Goal: Transaction & Acquisition: Book appointment/travel/reservation

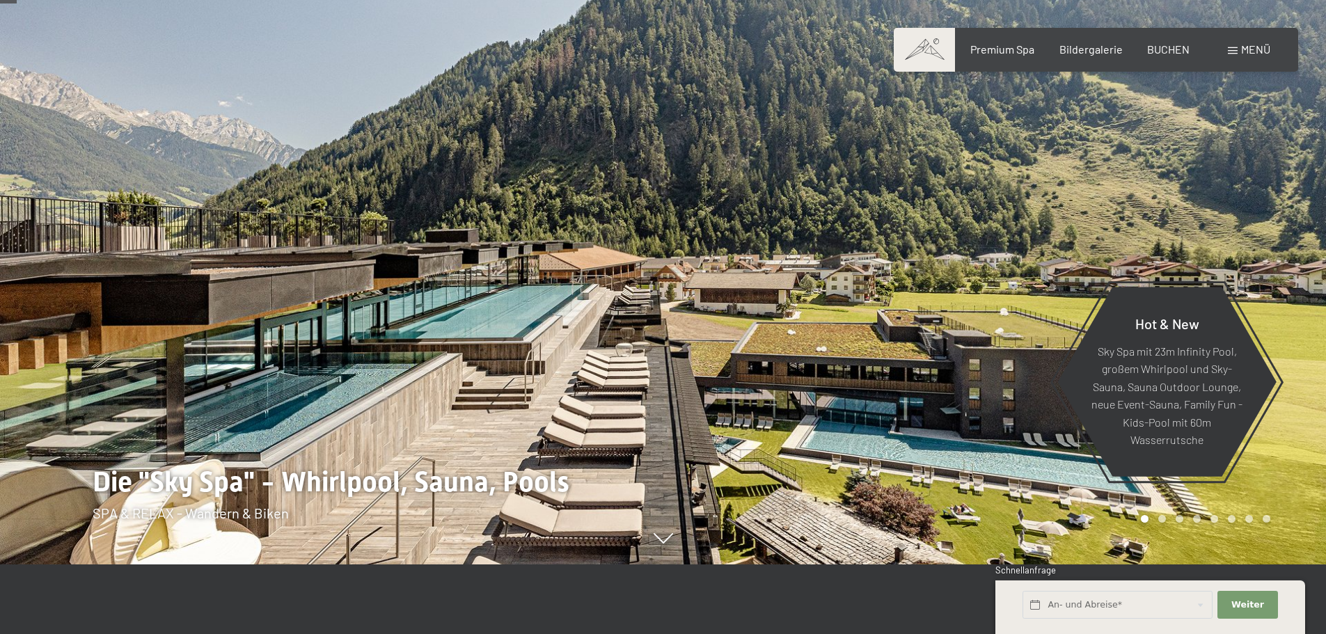
scroll to position [139, 0]
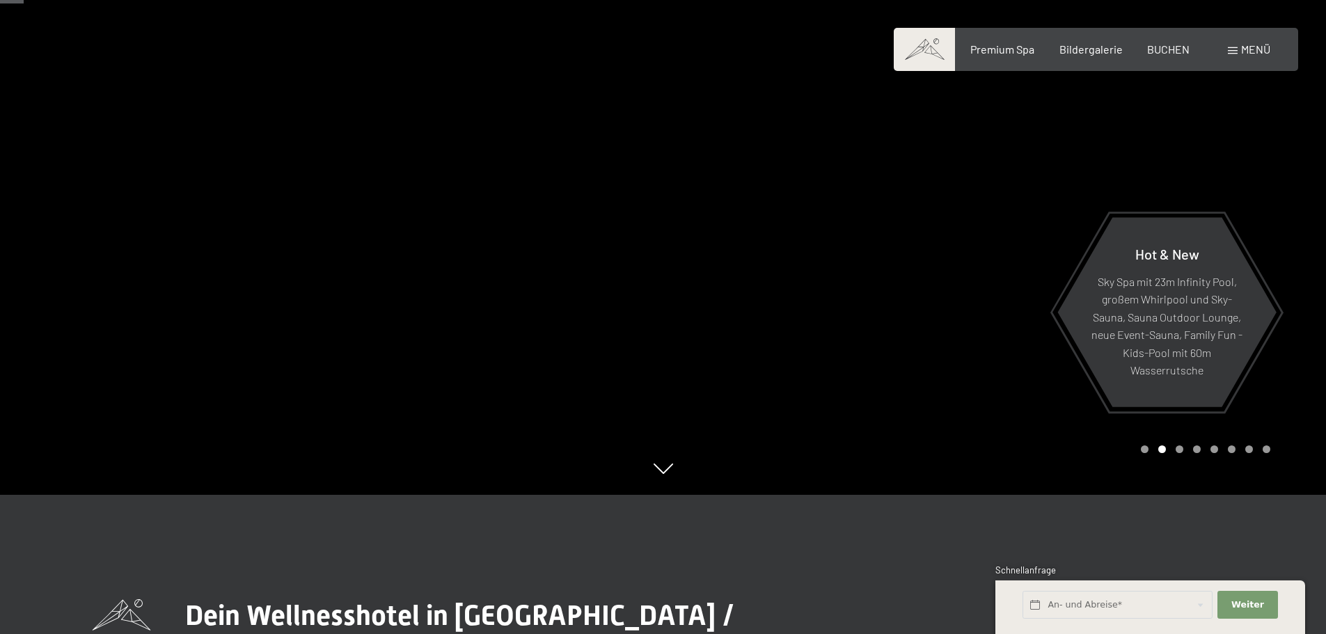
click at [1147, 450] on div "Carousel Page 1" at bounding box center [1145, 450] width 8 height 8
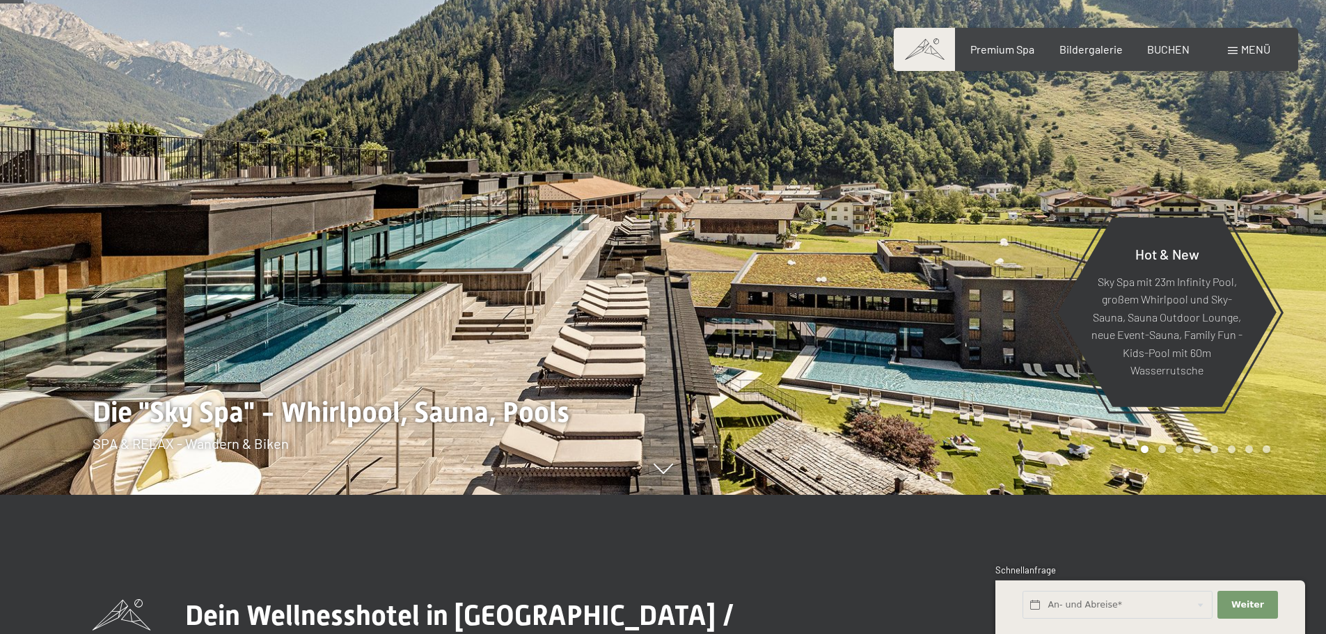
click at [1164, 450] on div "Carousel Page 2" at bounding box center [1162, 450] width 8 height 8
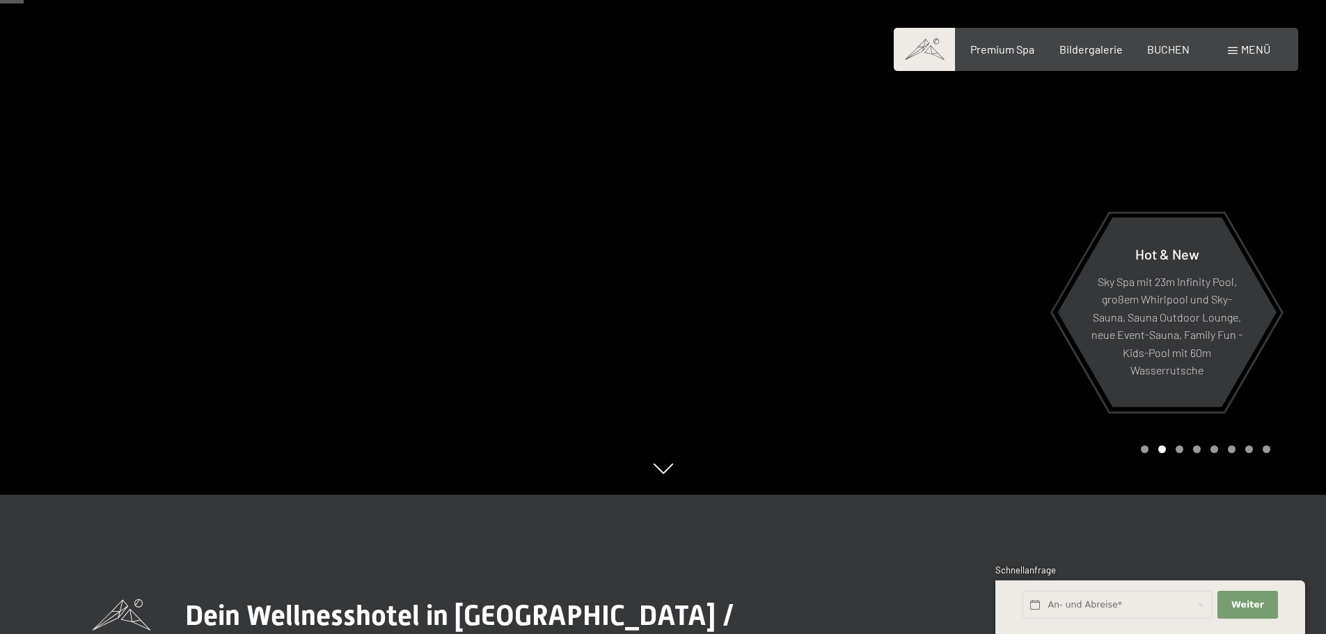
click at [1180, 449] on div "Carousel Page 3" at bounding box center [1180, 450] width 8 height 8
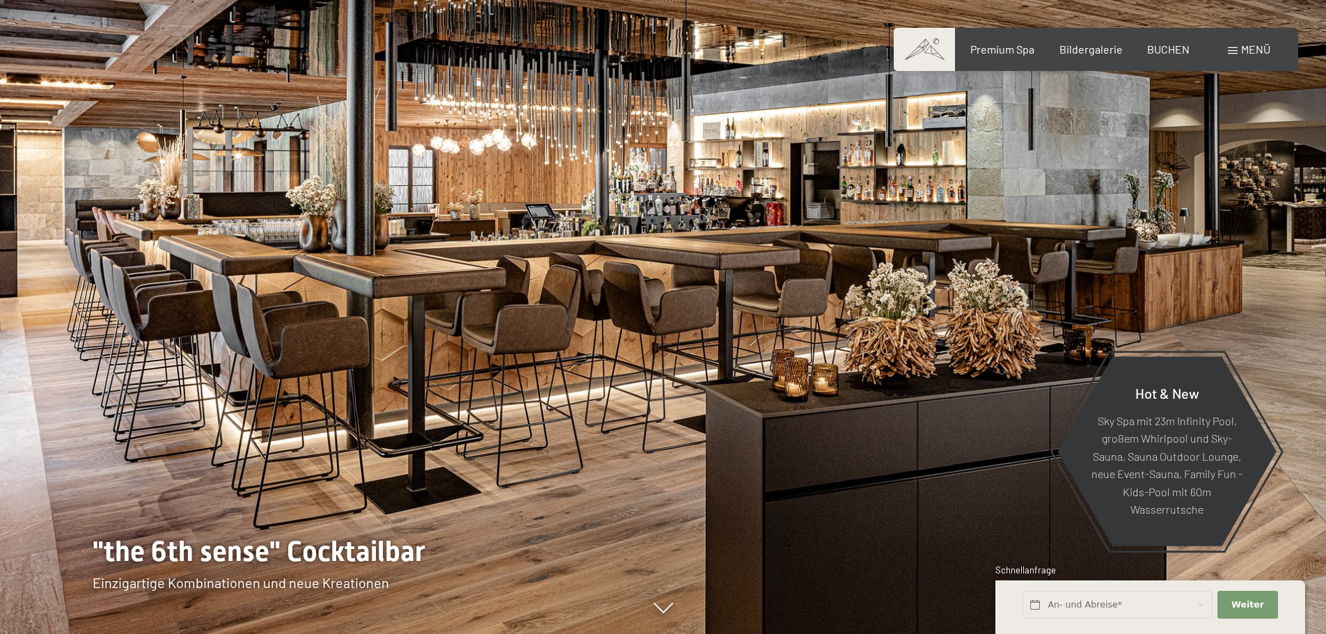
scroll to position [70, 0]
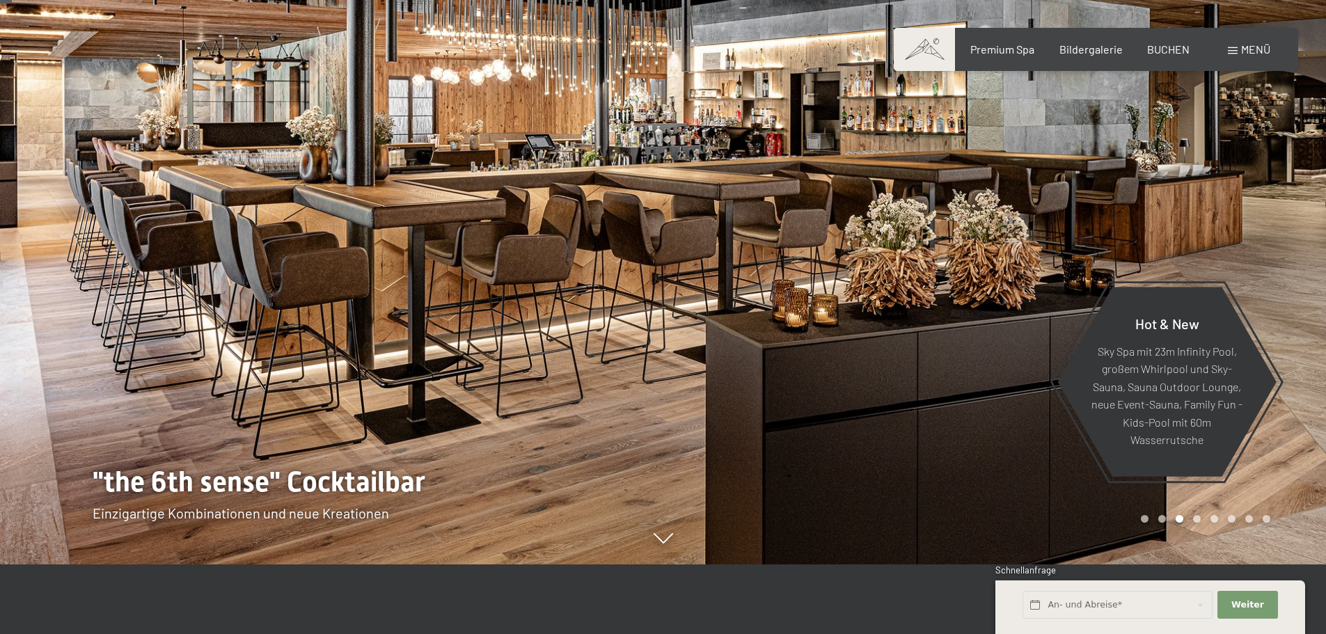
click at [1215, 518] on div "Carousel Page 5" at bounding box center [1215, 519] width 8 height 8
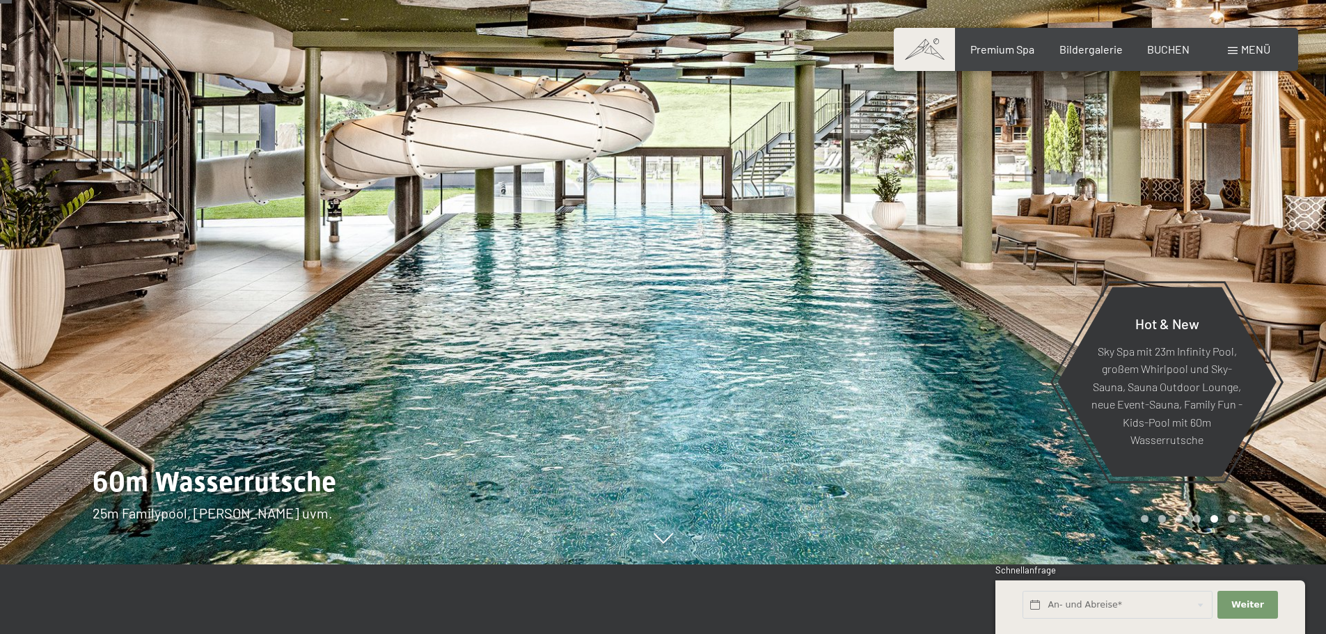
click at [1198, 519] on div "Carousel Page 4" at bounding box center [1197, 519] width 8 height 8
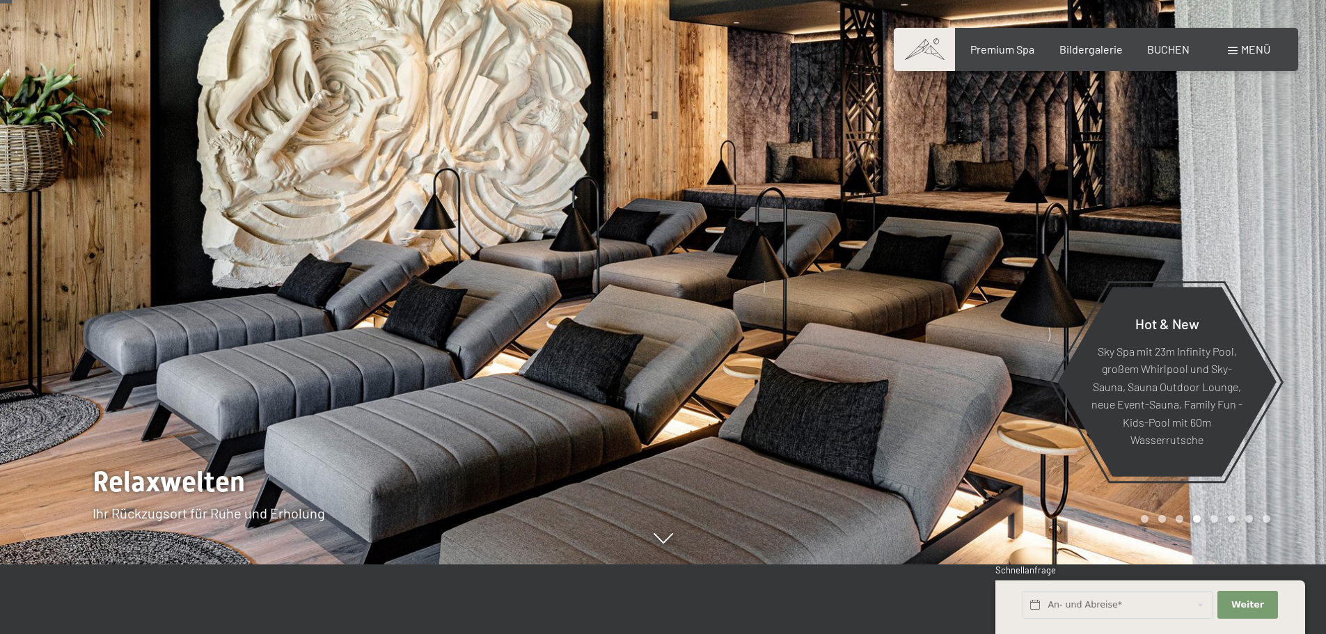
click at [1177, 515] on div "Carousel Pagination" at bounding box center [1203, 519] width 134 height 8
click at [1179, 521] on div "Carousel Page 3" at bounding box center [1180, 519] width 8 height 8
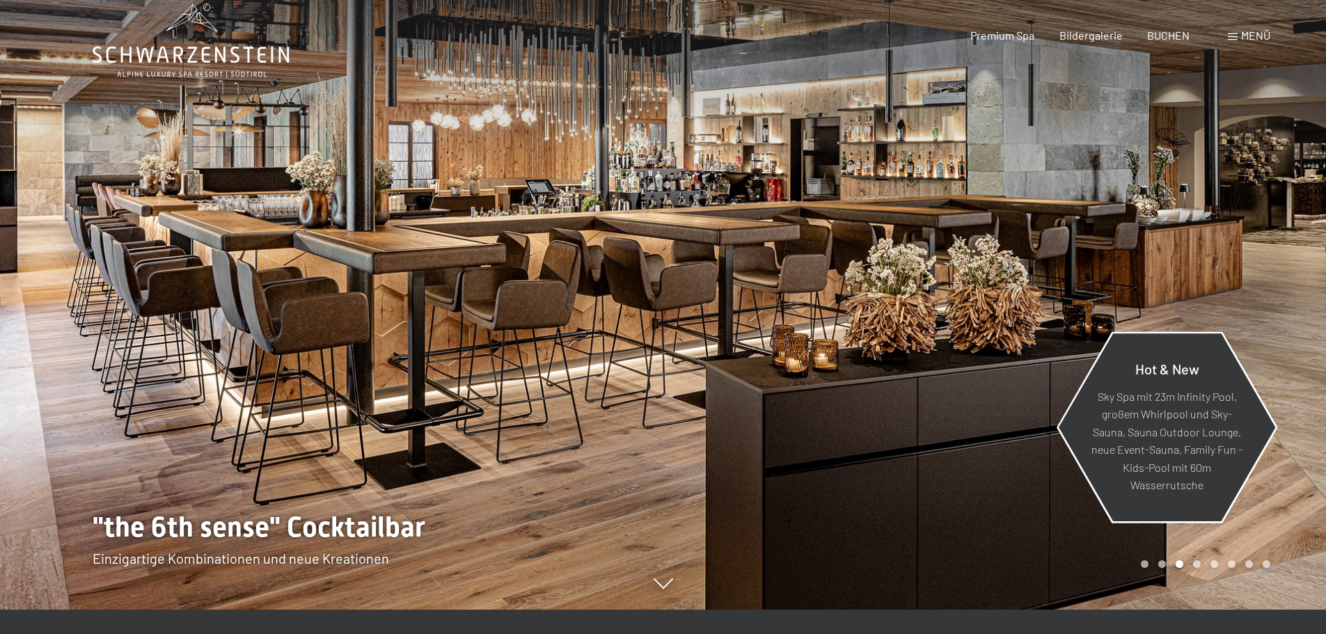
scroll to position [0, 0]
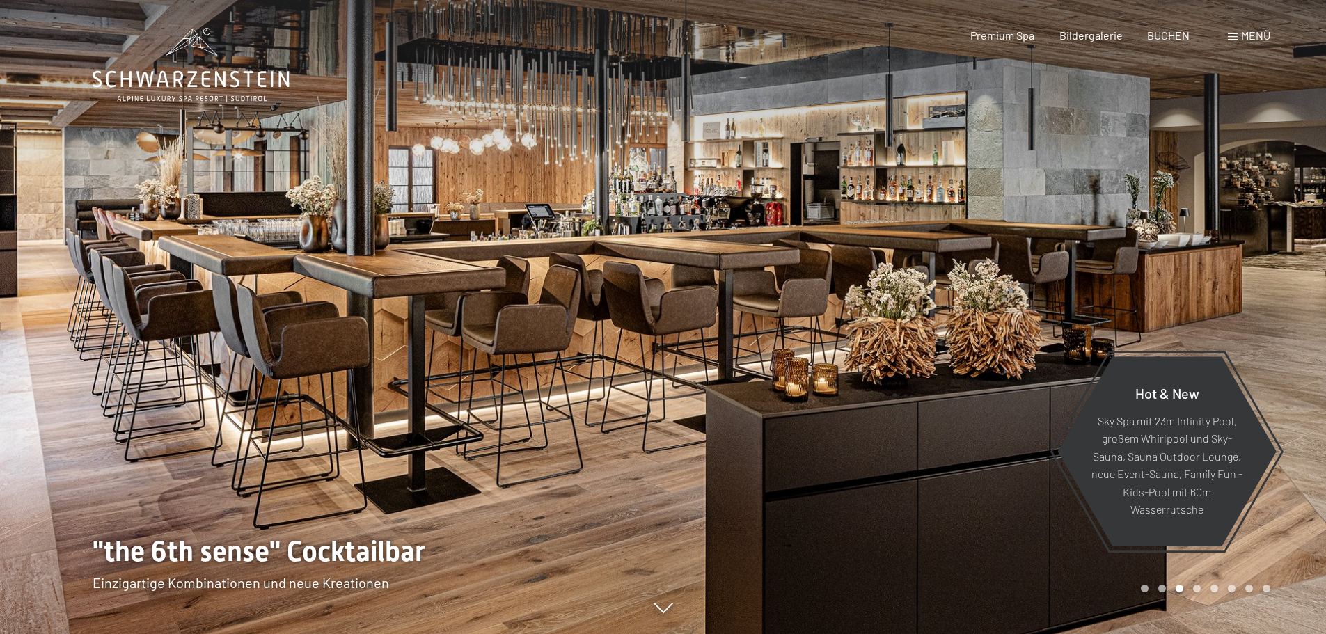
click at [1199, 587] on div "Carousel Page 4" at bounding box center [1197, 589] width 8 height 8
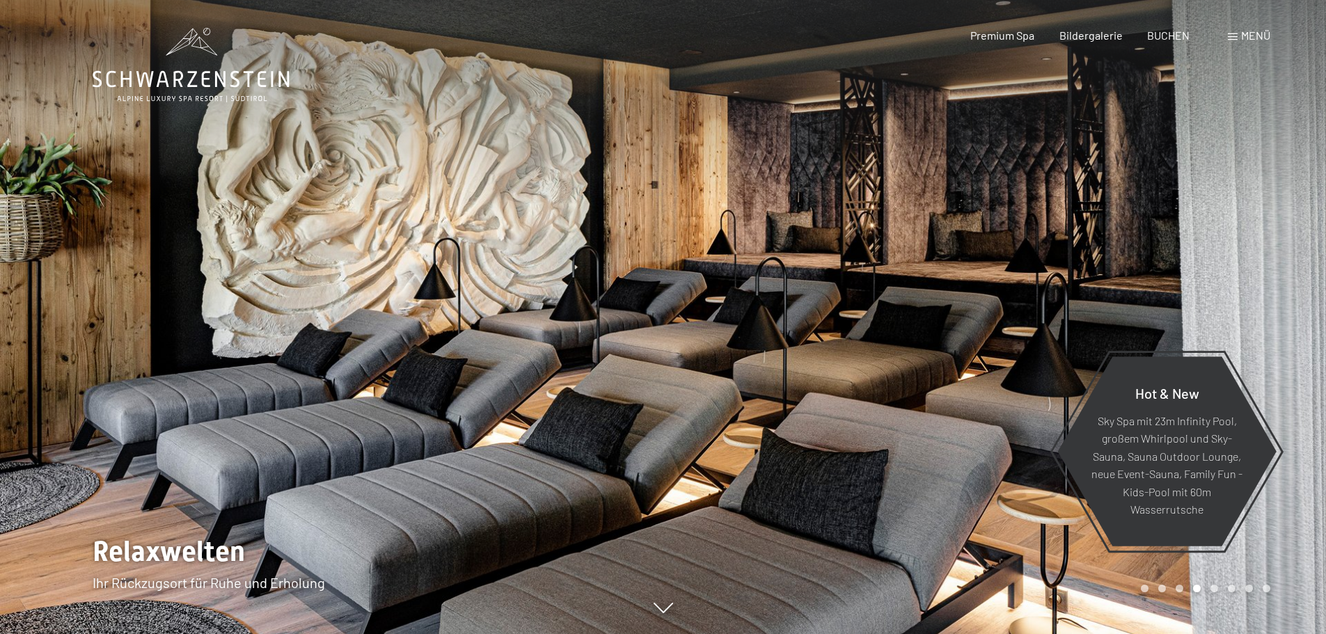
click at [1215, 589] on div "Carousel Page 5" at bounding box center [1215, 589] width 8 height 8
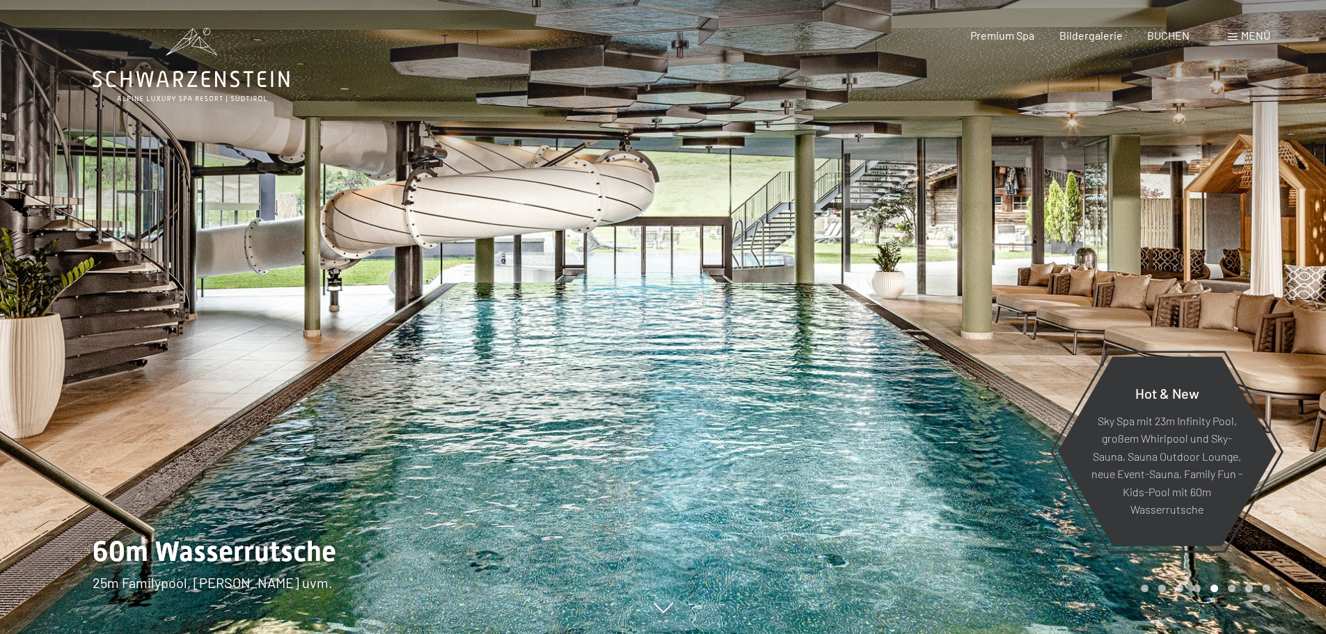
click at [1233, 586] on div "Carousel Page 6" at bounding box center [1232, 589] width 8 height 8
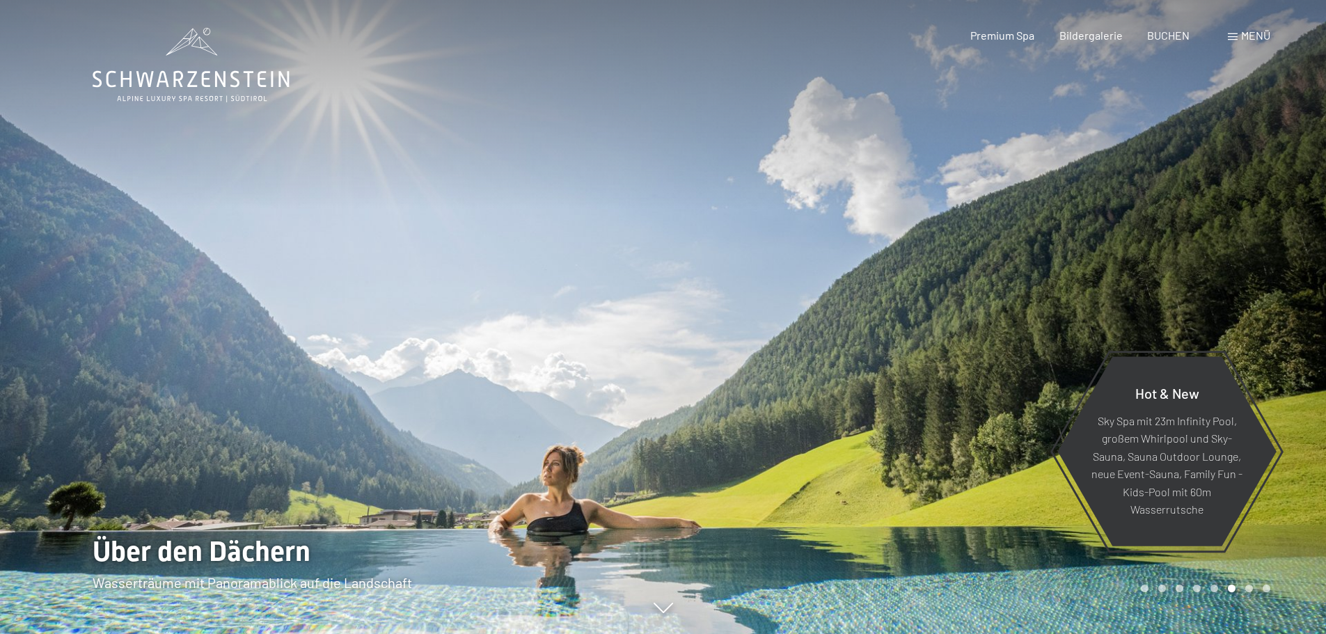
click at [1248, 587] on div "Carousel Page 7" at bounding box center [1249, 589] width 8 height 8
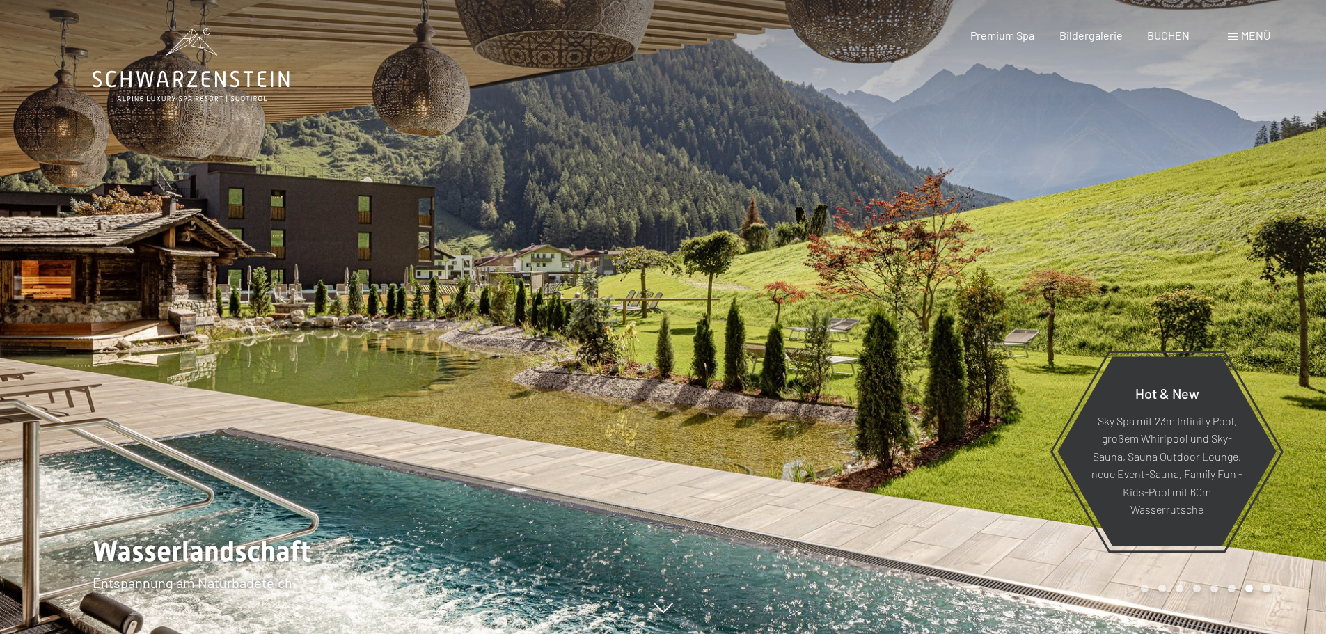
click at [1268, 592] on div at bounding box center [994, 317] width 663 height 634
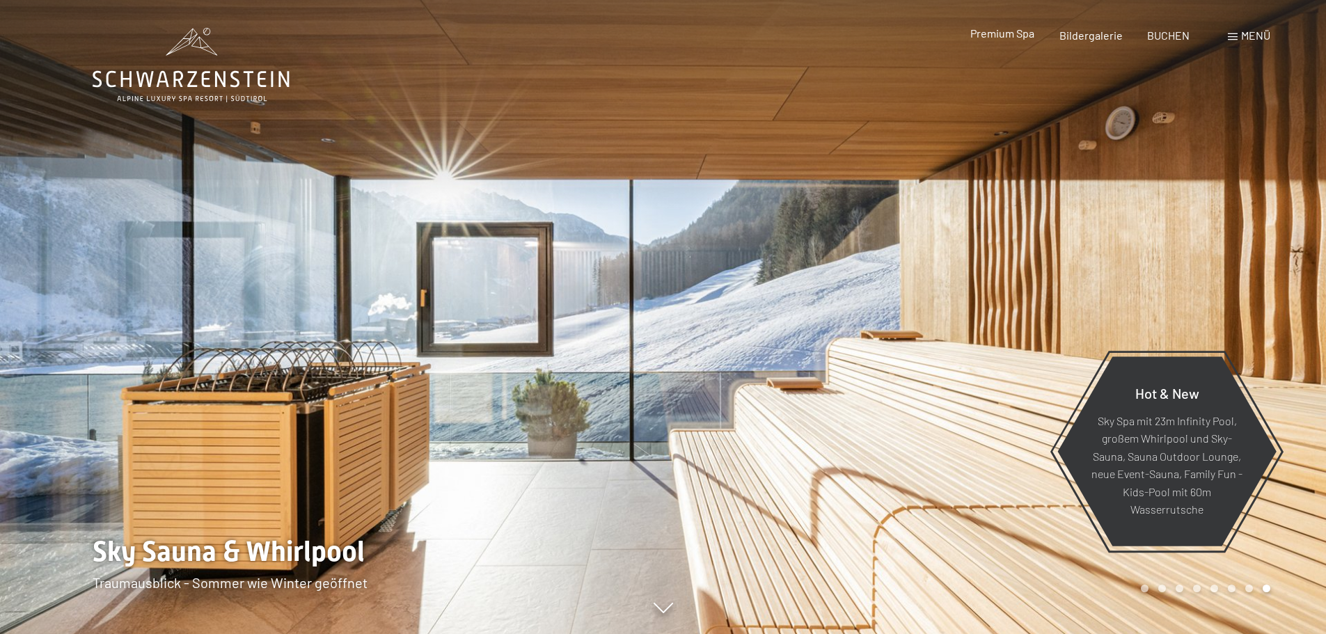
click at [1016, 34] on span "Premium Spa" at bounding box center [1002, 32] width 64 height 13
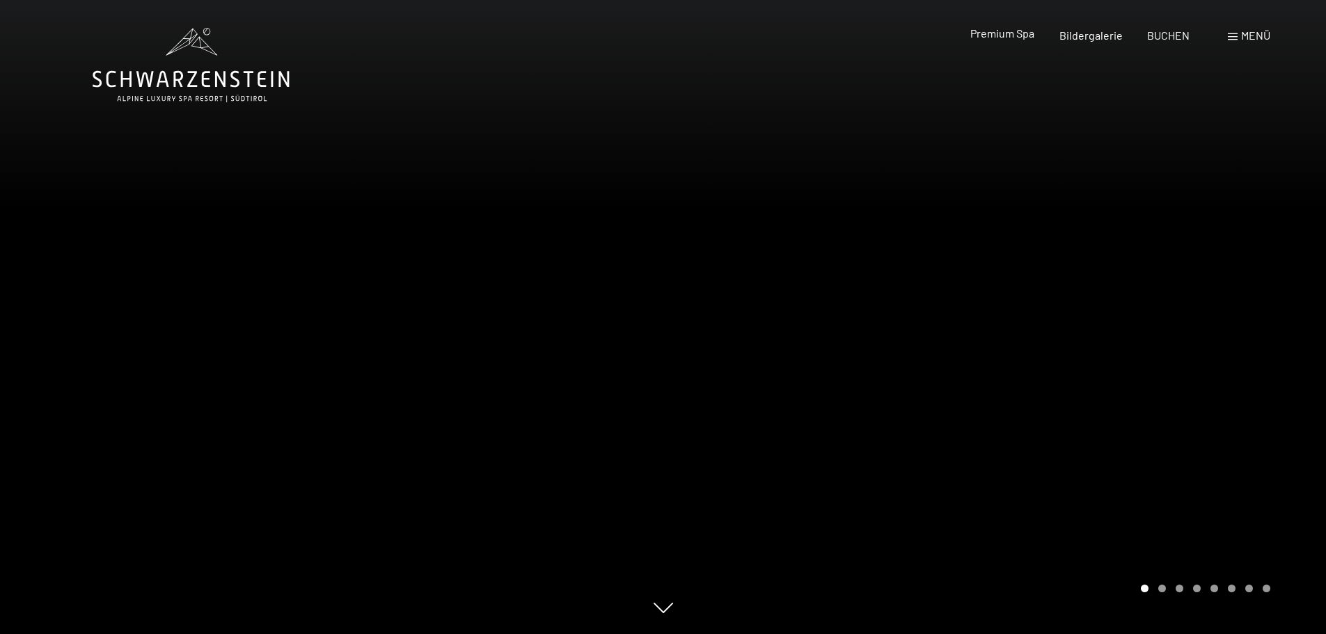
click at [1008, 31] on span "Premium Spa" at bounding box center [1002, 32] width 64 height 13
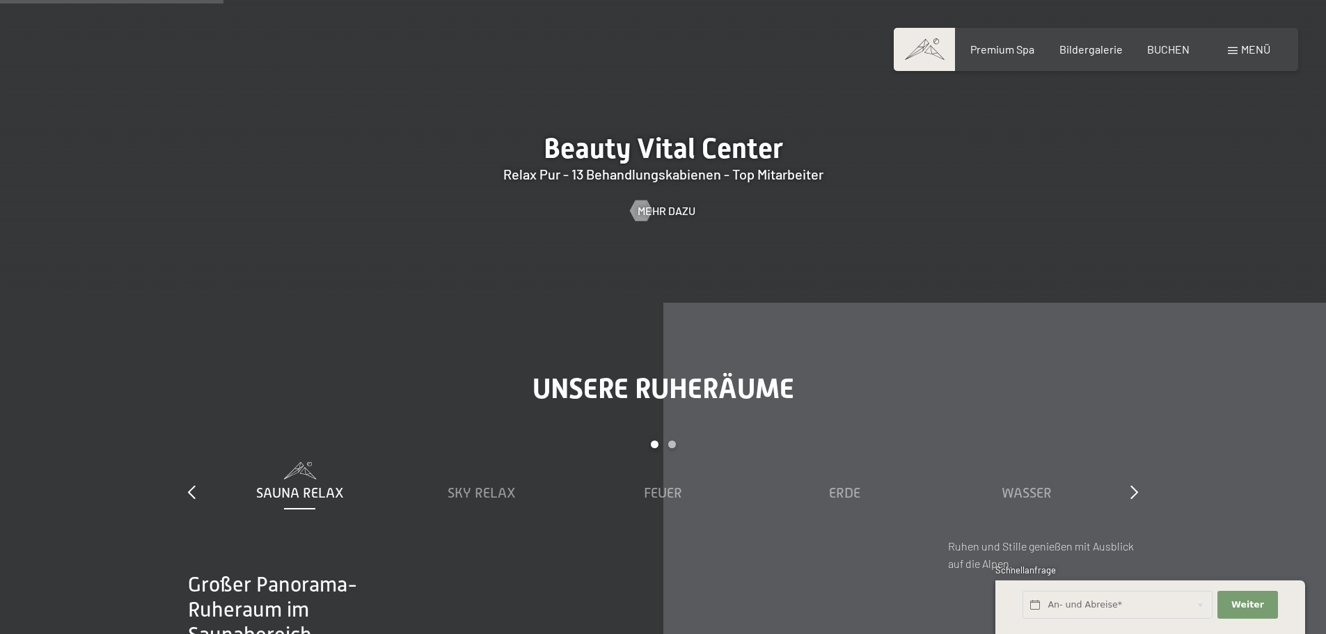
scroll to position [2088, 0]
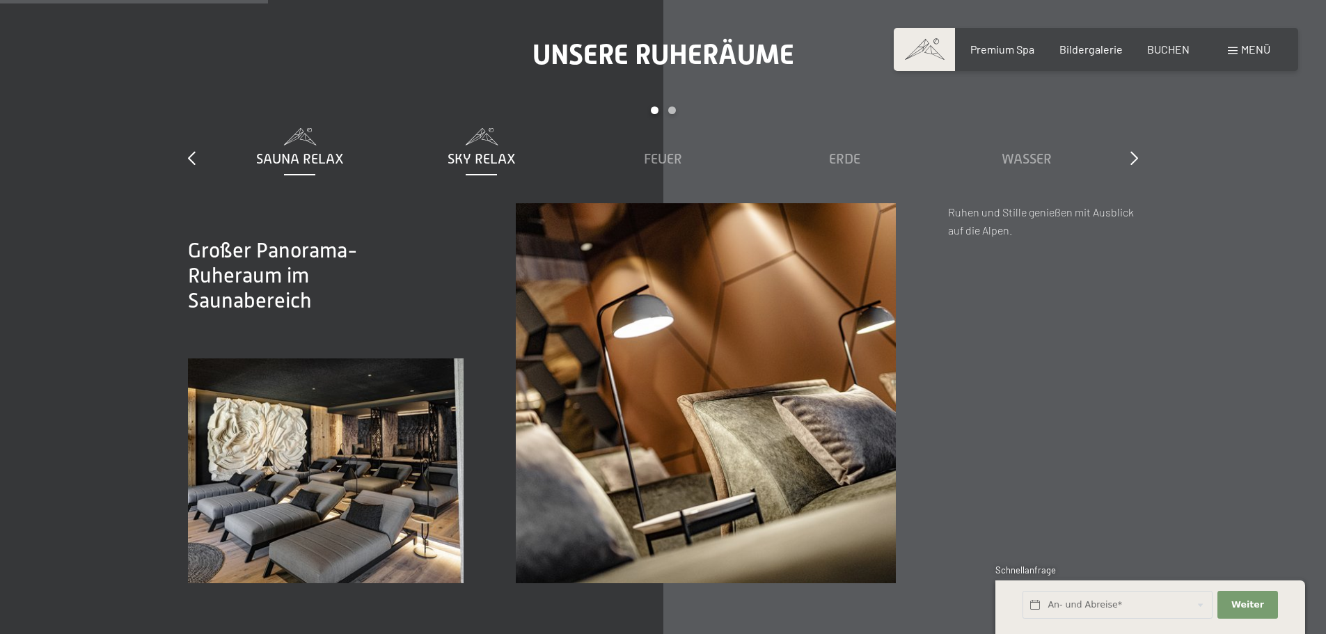
click at [497, 156] on span "Sky Relax" at bounding box center [482, 158] width 68 height 15
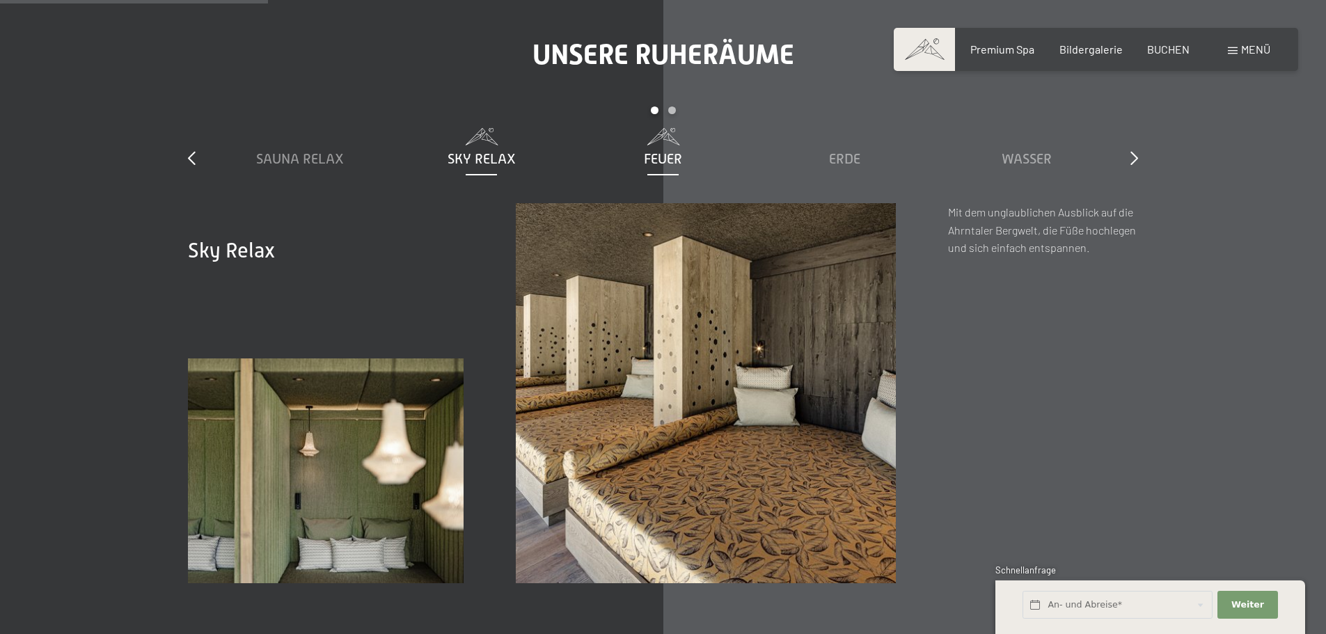
click at [677, 155] on span "Feuer" at bounding box center [663, 158] width 38 height 15
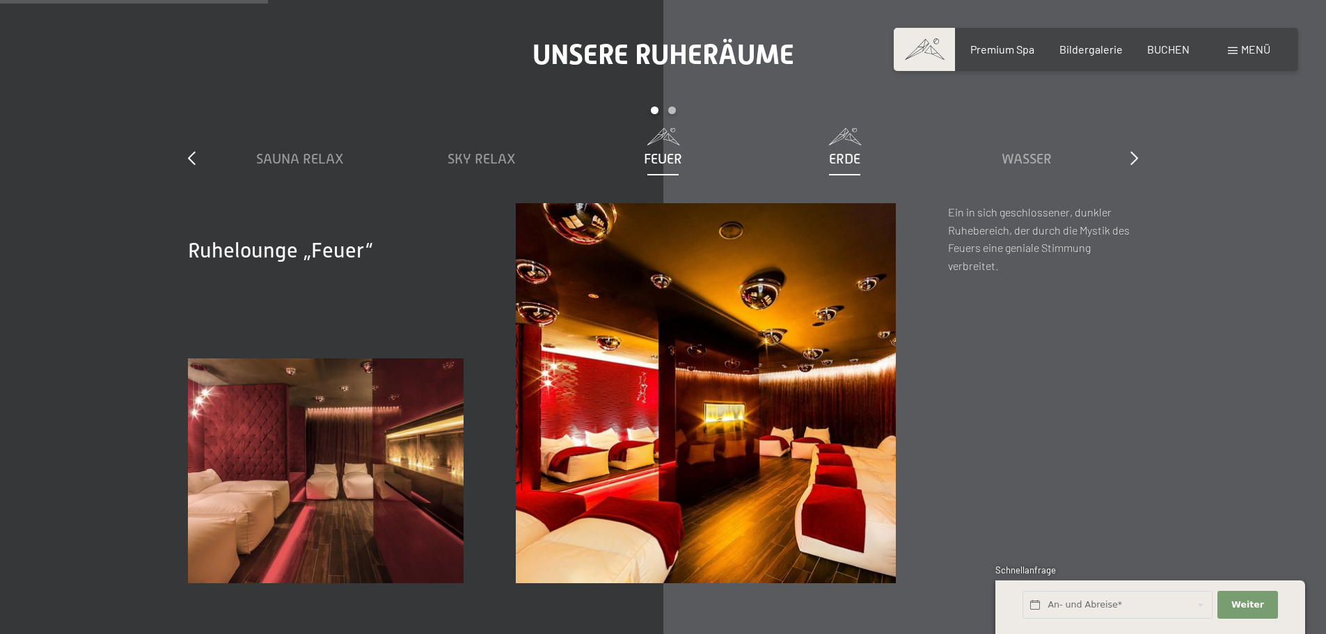
click at [842, 157] on span "Erde" at bounding box center [844, 158] width 31 height 15
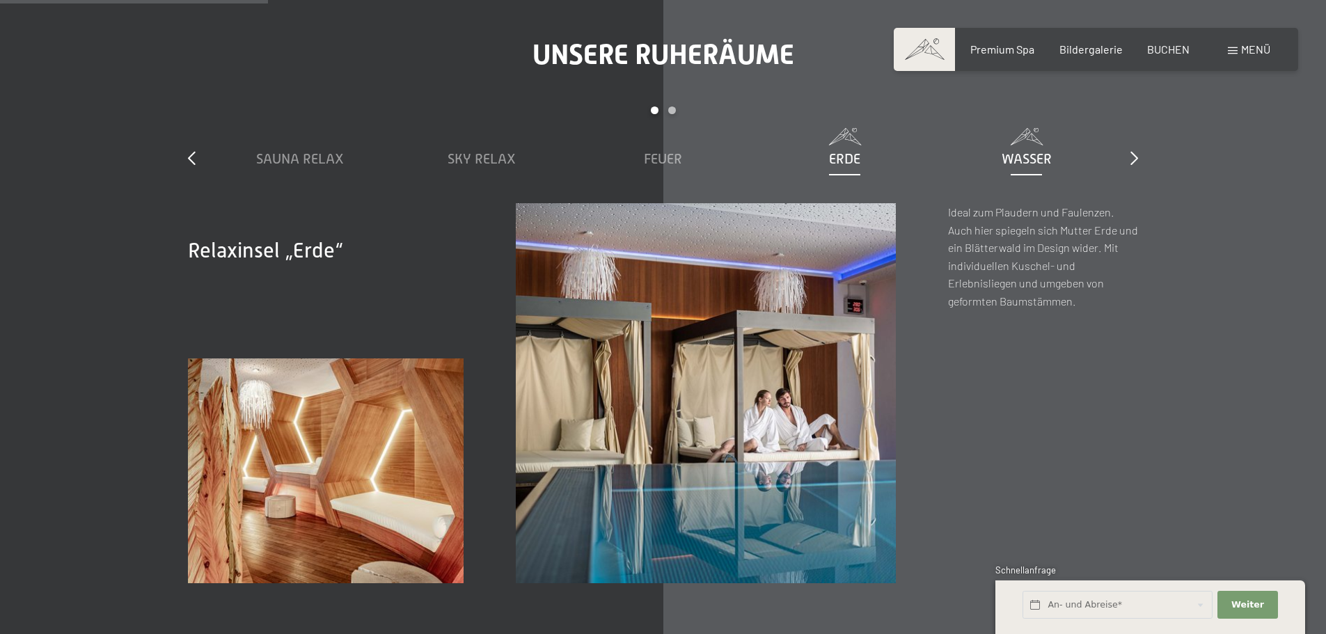
click at [1034, 153] on span "Wasser" at bounding box center [1027, 158] width 50 height 15
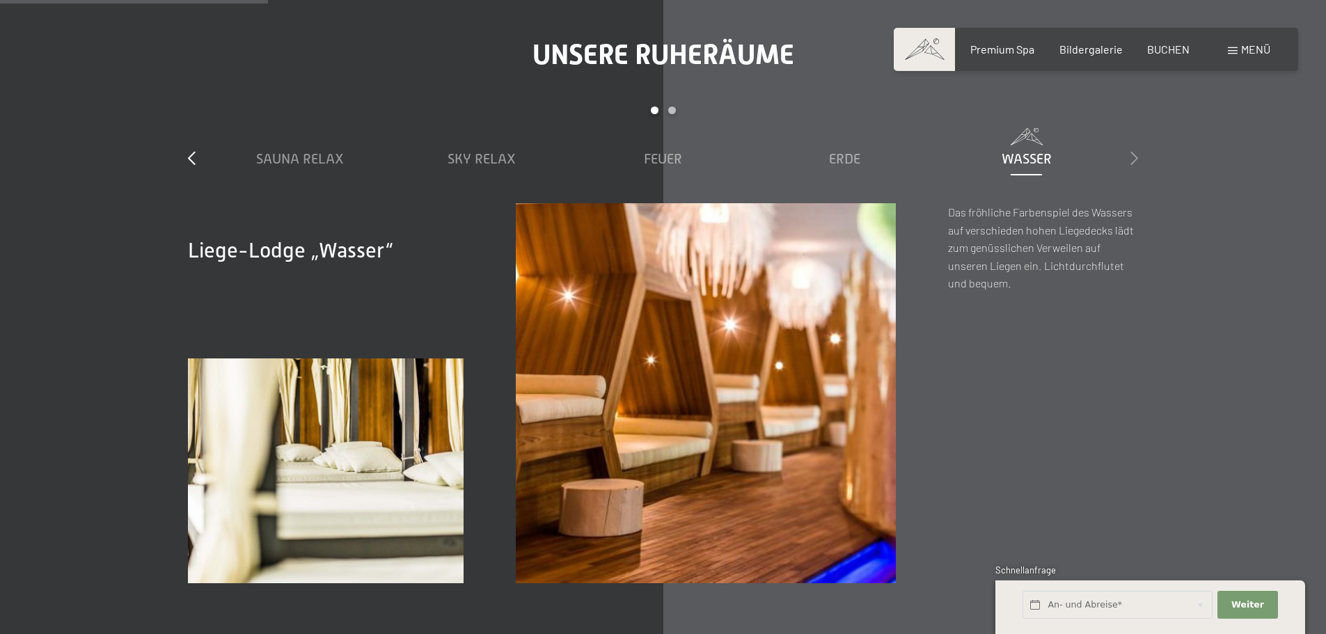
click at [1132, 154] on icon at bounding box center [1135, 158] width 8 height 14
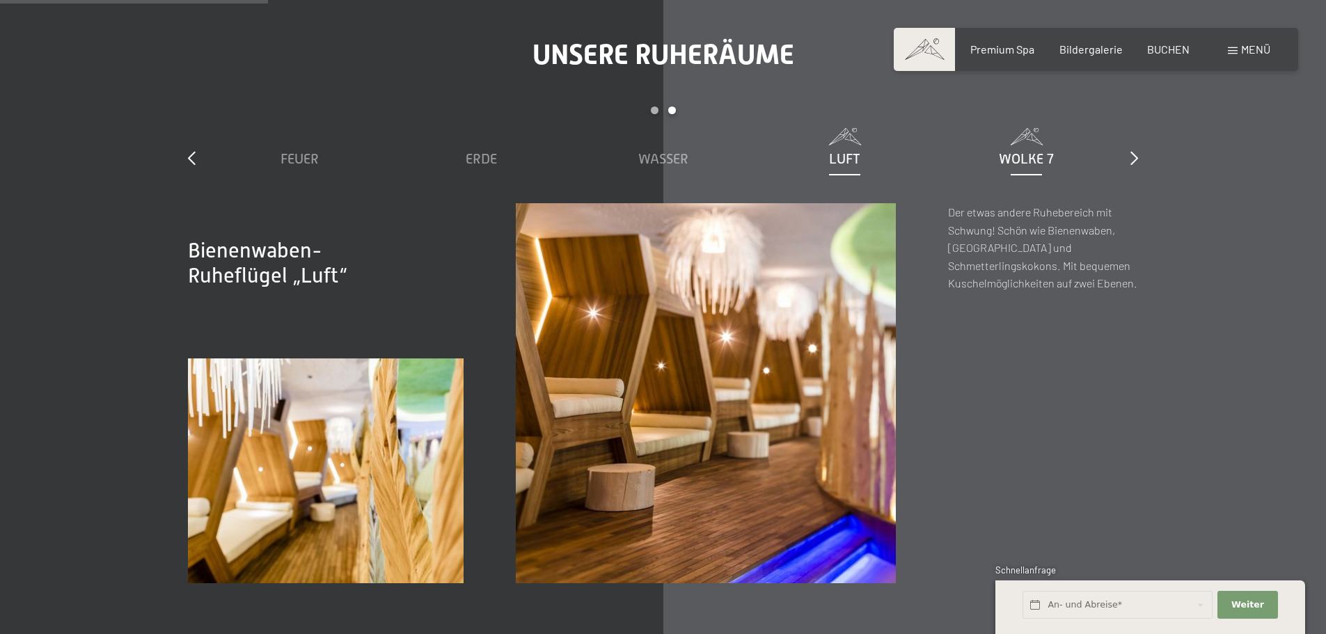
click at [1005, 159] on span "Wolke 7" at bounding box center [1026, 158] width 55 height 15
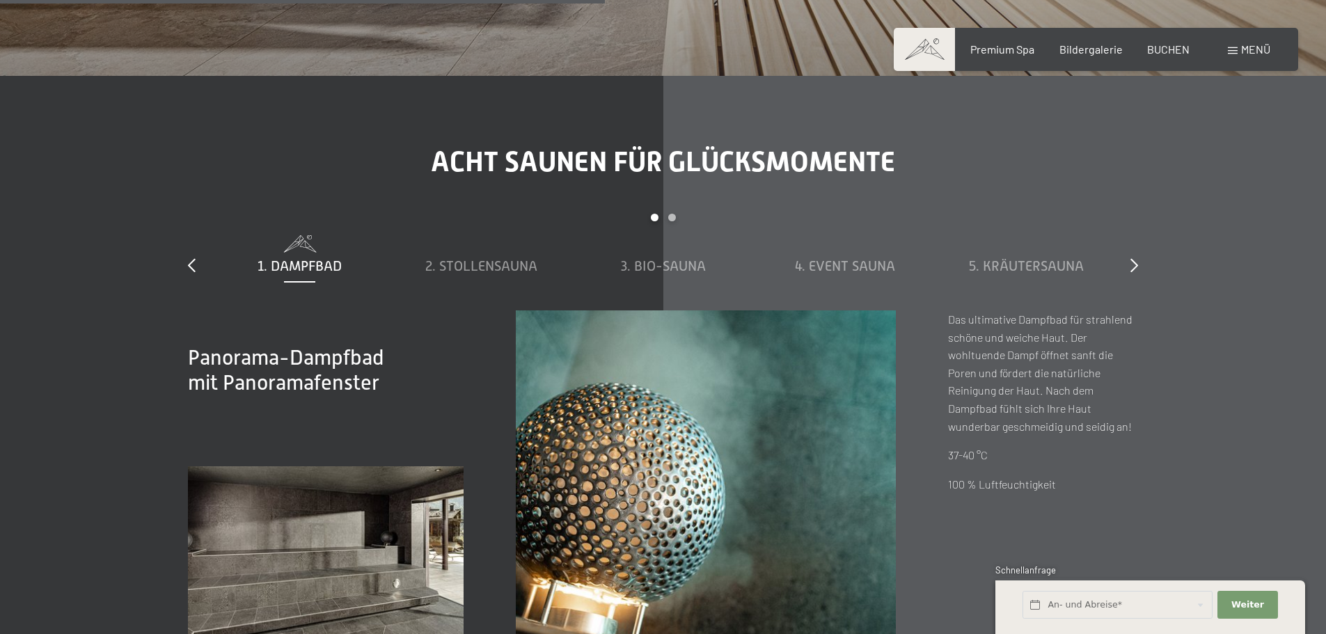
scroll to position [4804, 0]
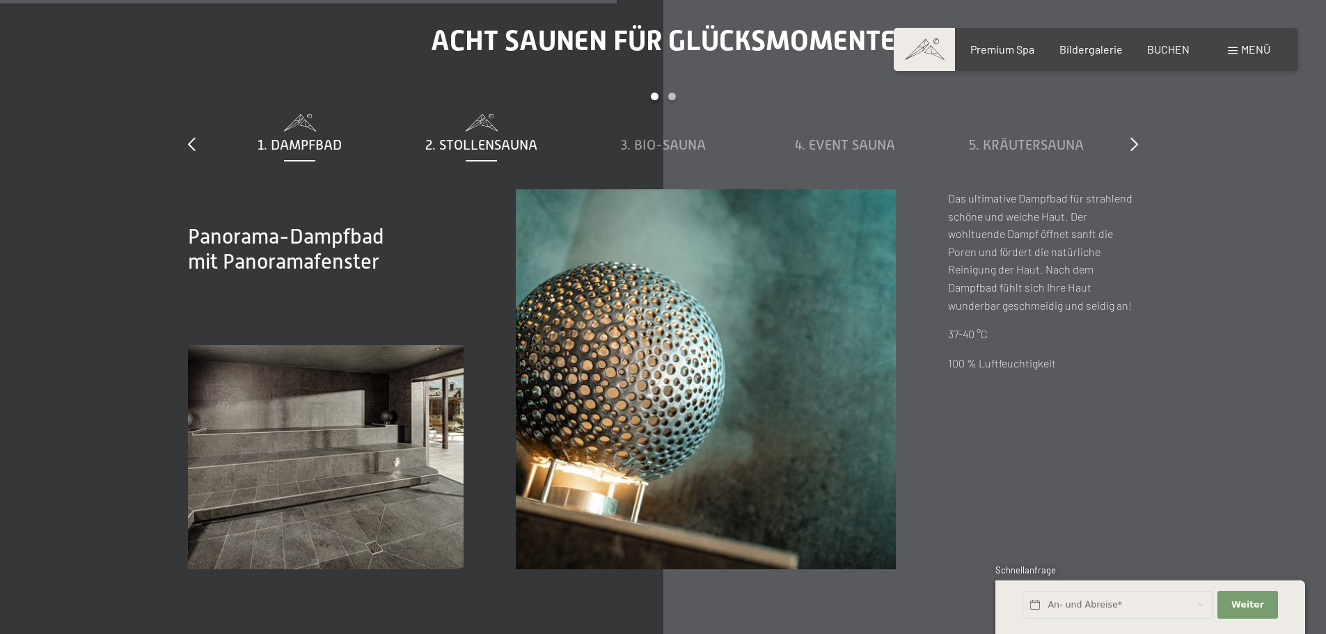
click at [486, 149] on span "2. Stollensauna" at bounding box center [481, 144] width 112 height 15
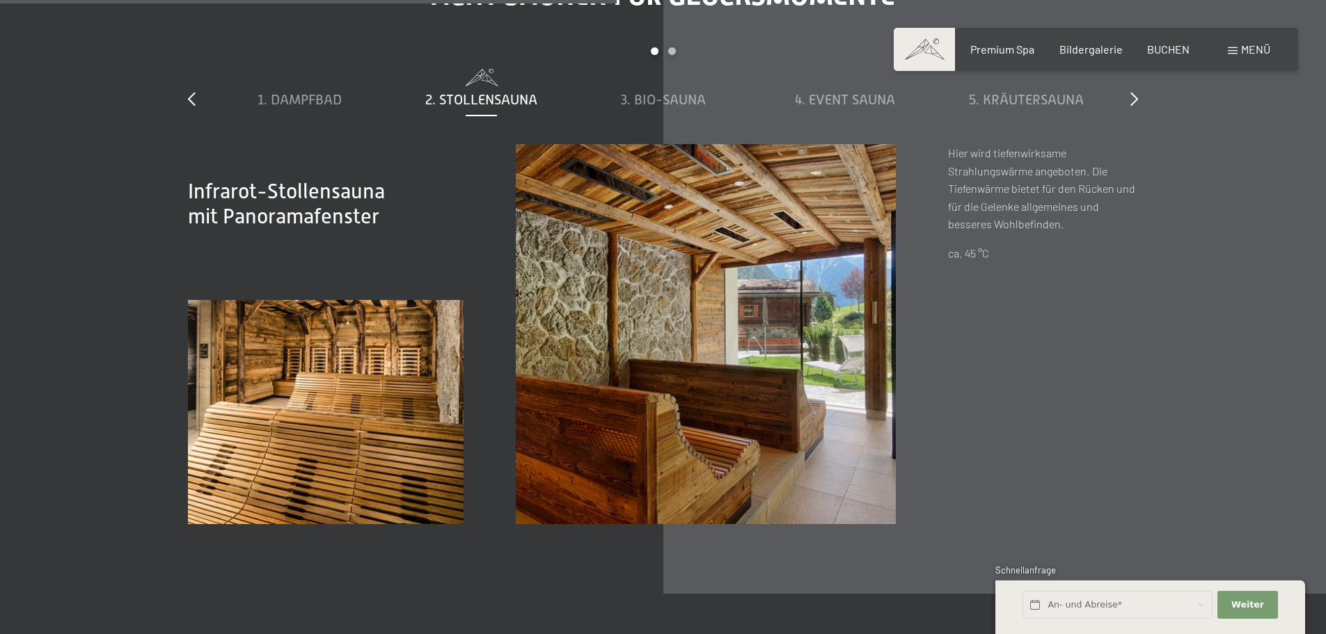
scroll to position [4873, 0]
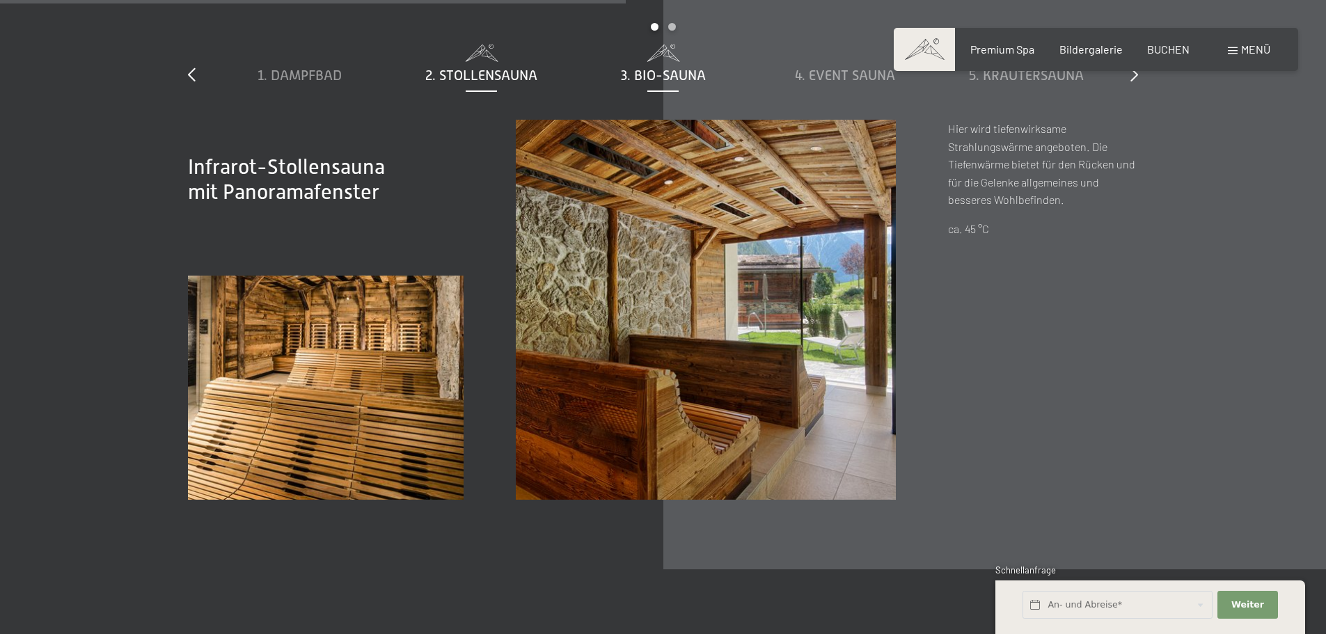
click at [679, 72] on span "3. Bio-Sauna" at bounding box center [663, 75] width 85 height 15
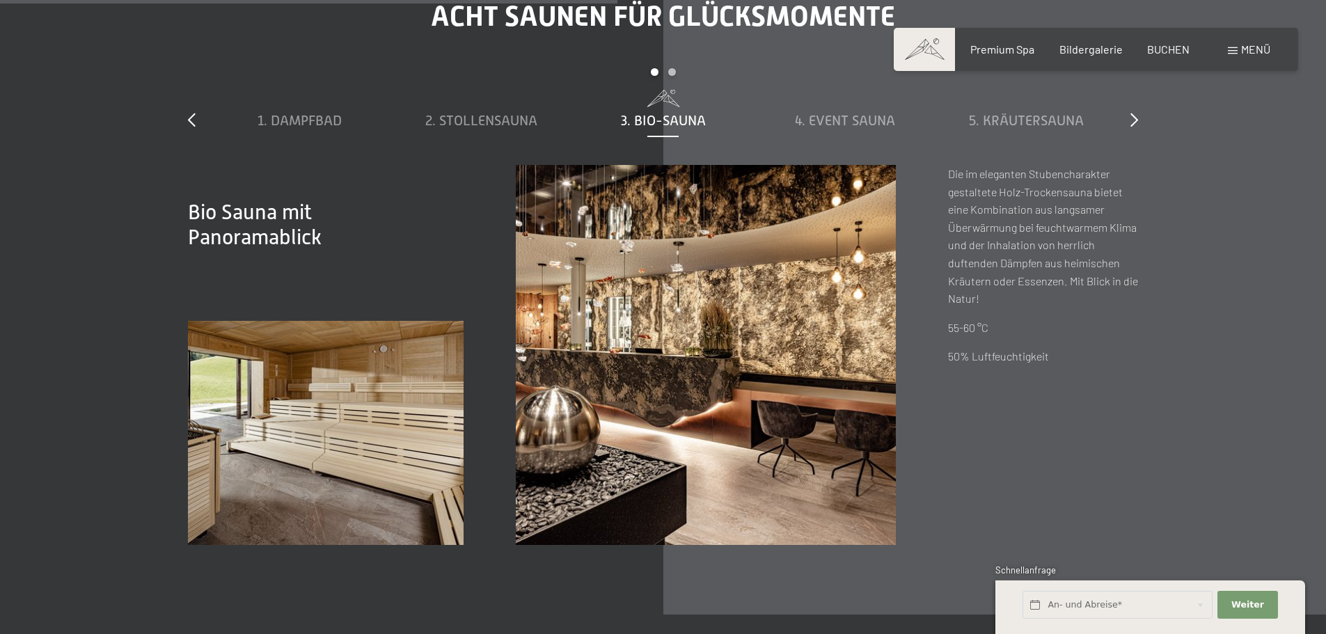
scroll to position [4804, 0]
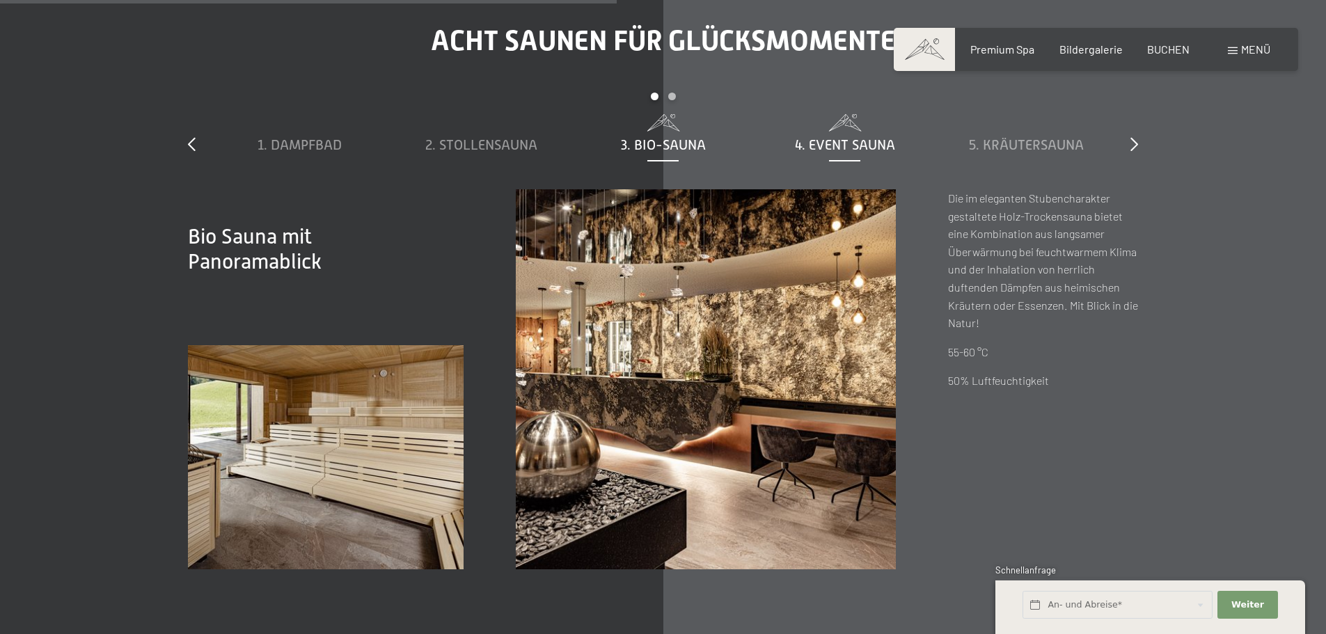
click at [849, 139] on span "4. Event Sauna" at bounding box center [845, 144] width 100 height 15
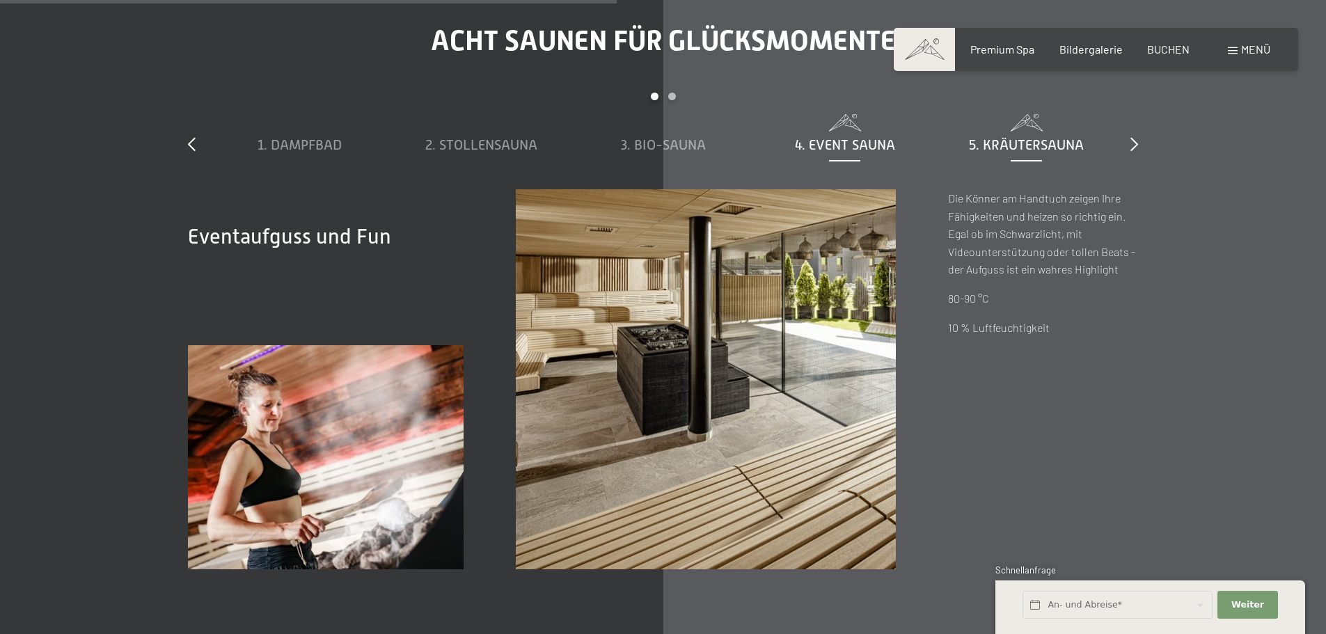
click at [1040, 139] on span "5. Kräutersauna" at bounding box center [1026, 144] width 115 height 15
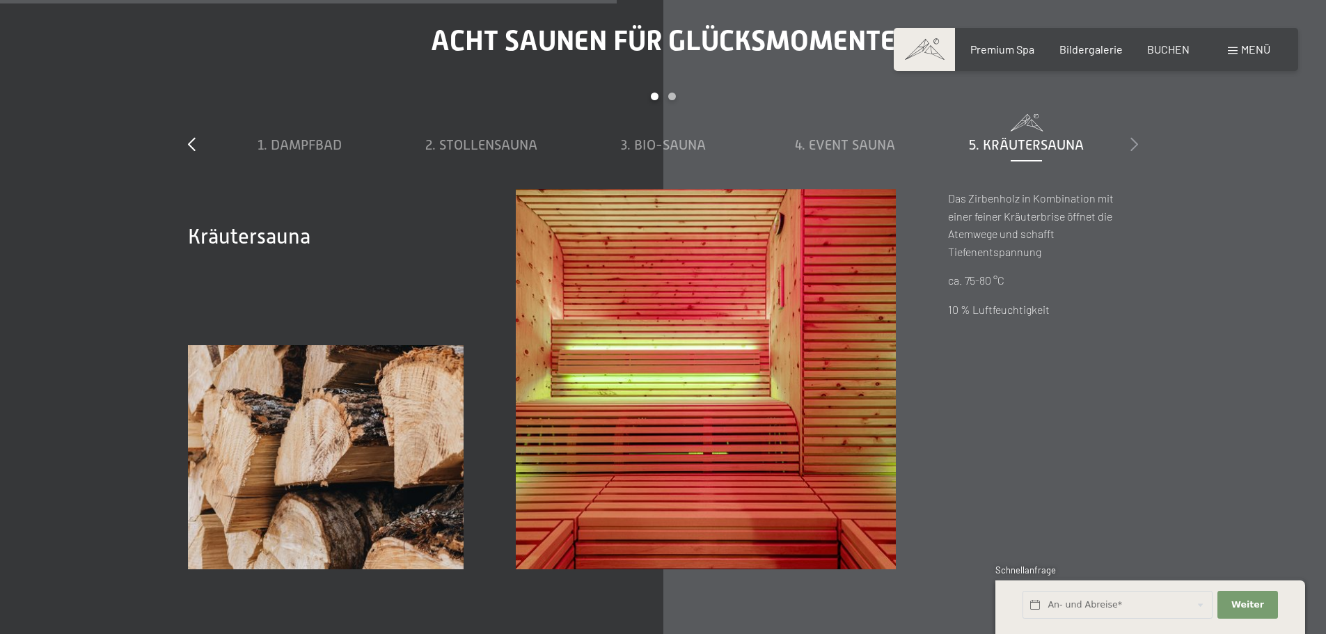
click at [1131, 141] on icon at bounding box center [1135, 144] width 8 height 14
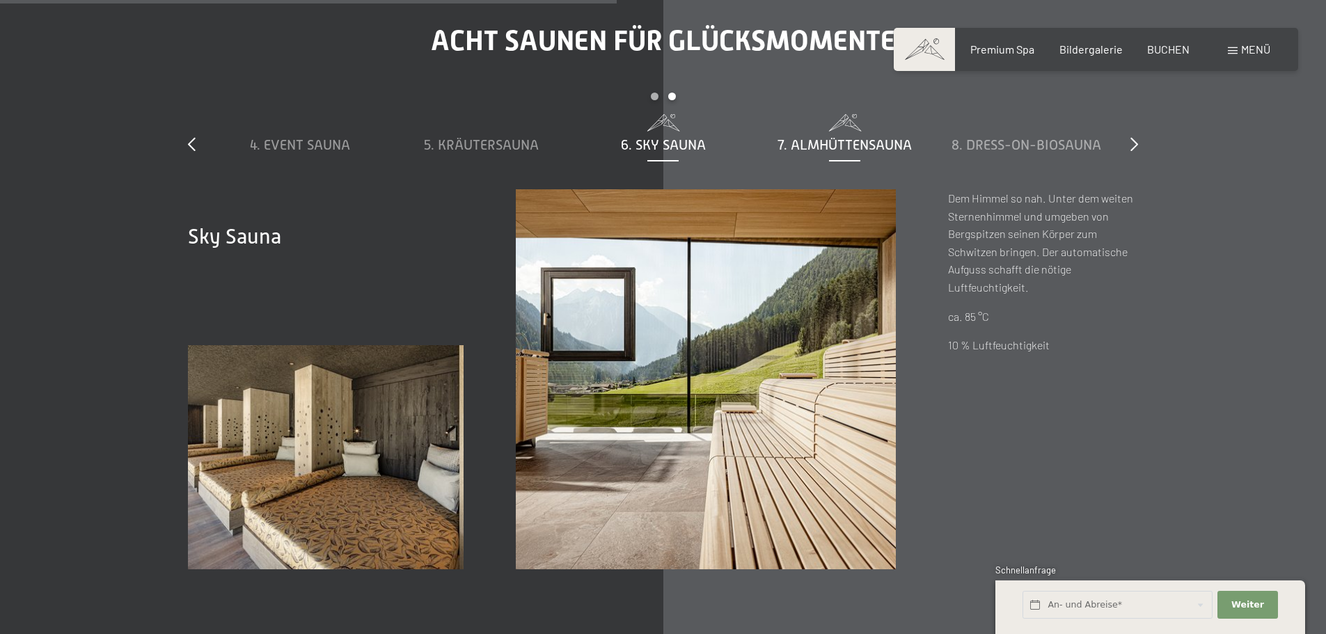
click at [828, 144] on span "7. Almhüttensauna" at bounding box center [845, 144] width 134 height 15
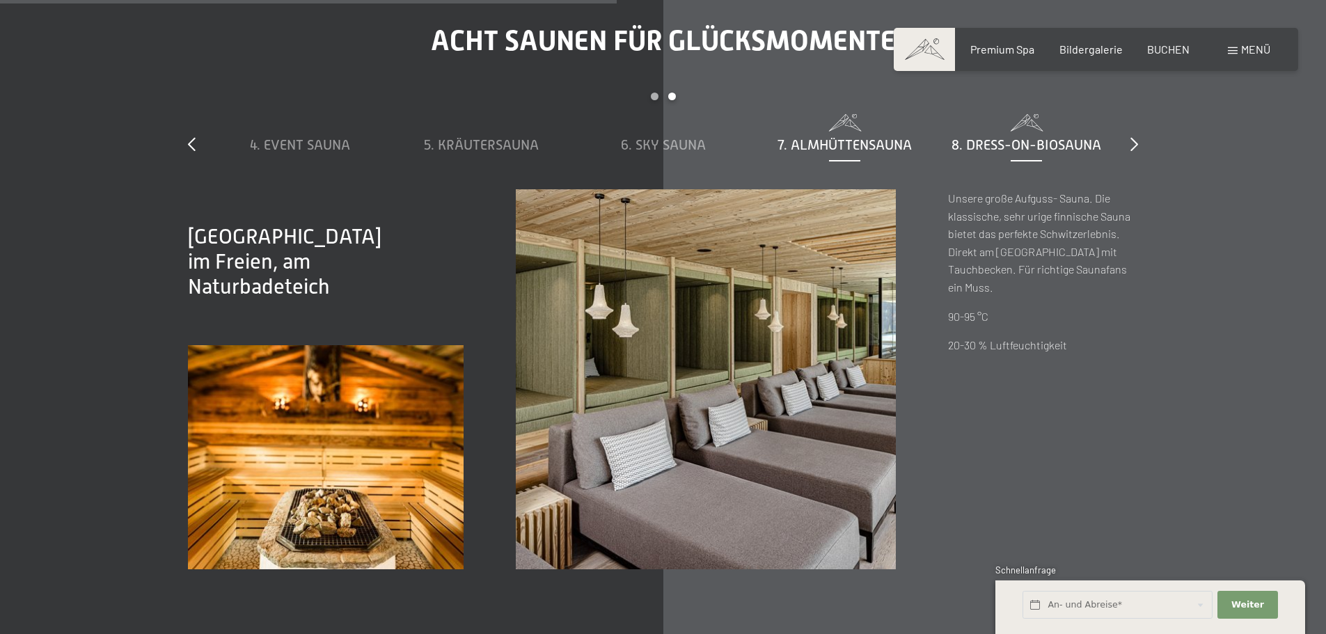
click at [999, 148] on span "8. Dress-on-Biosauna" at bounding box center [1027, 144] width 150 height 15
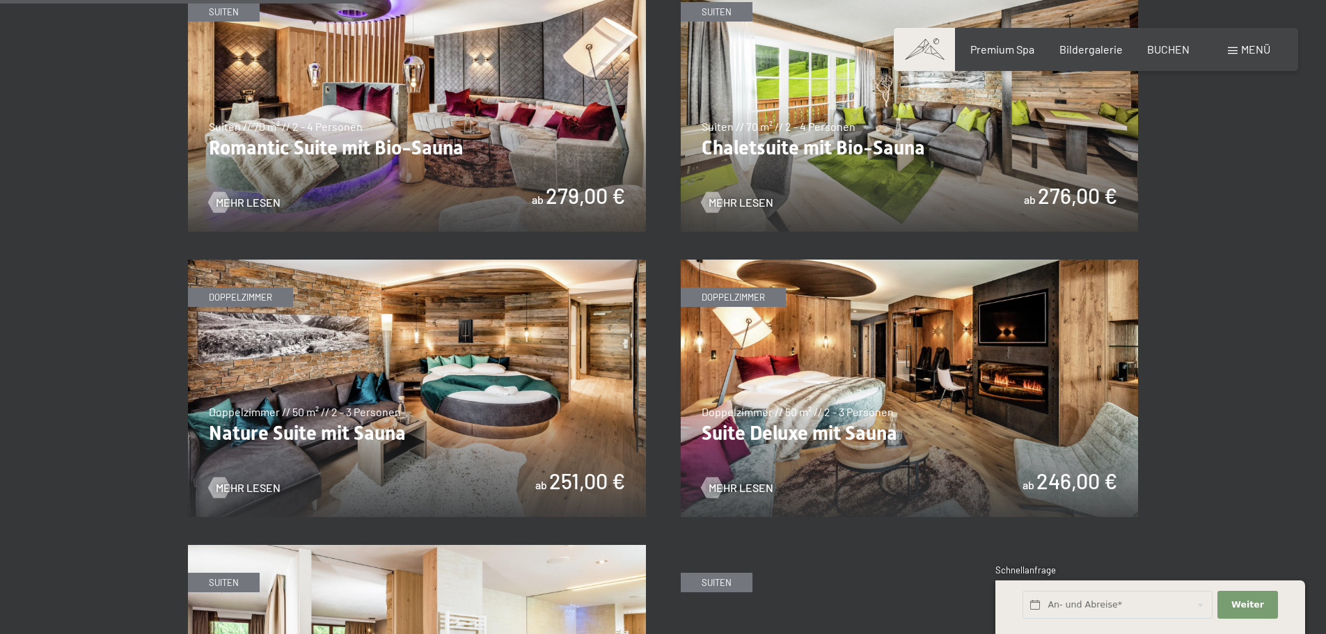
scroll to position [1253, 0]
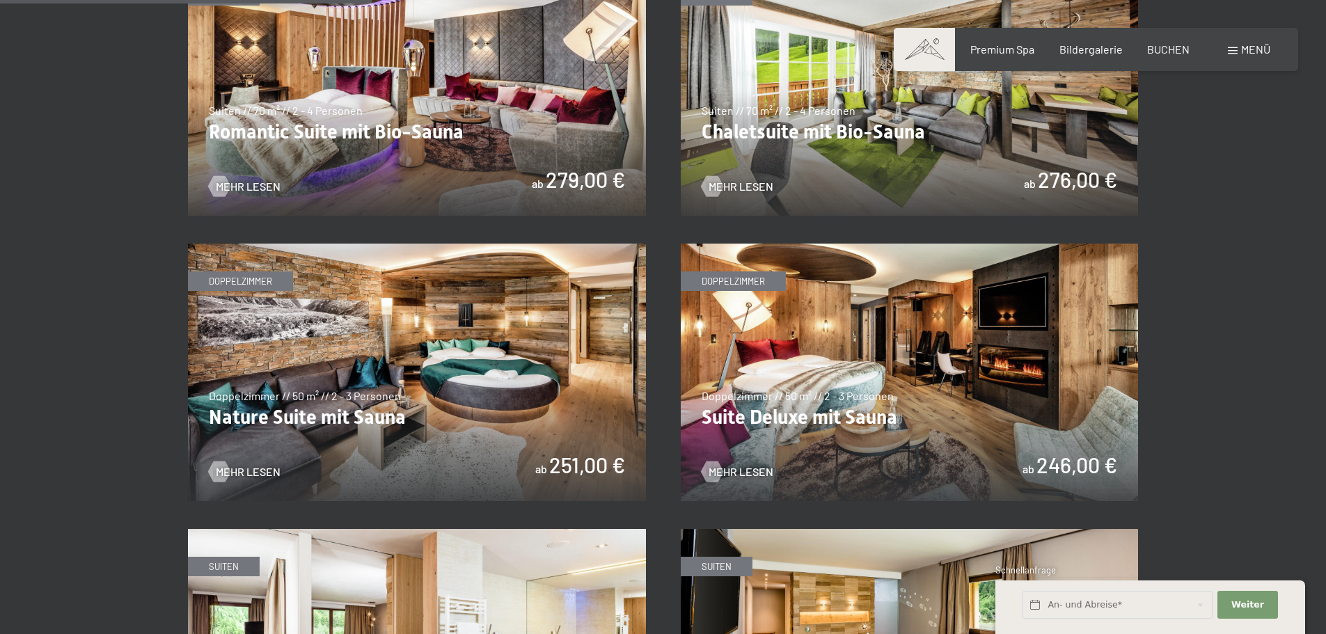
click at [1018, 378] on img at bounding box center [910, 373] width 458 height 258
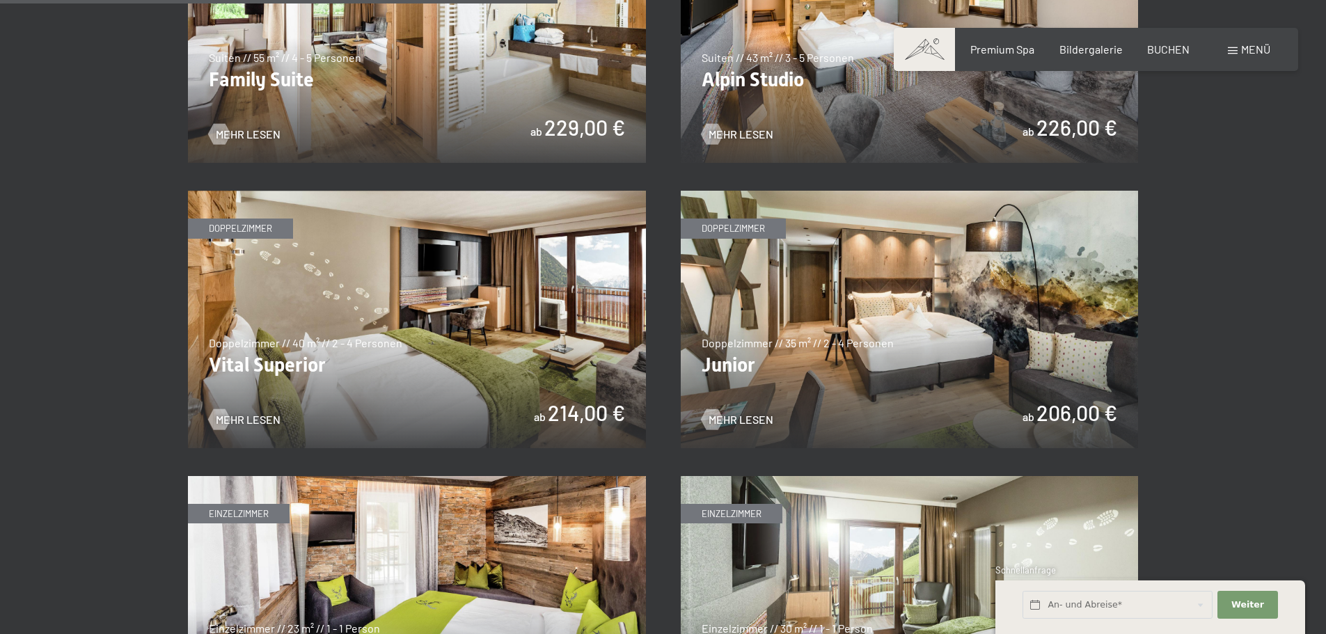
scroll to position [1880, 0]
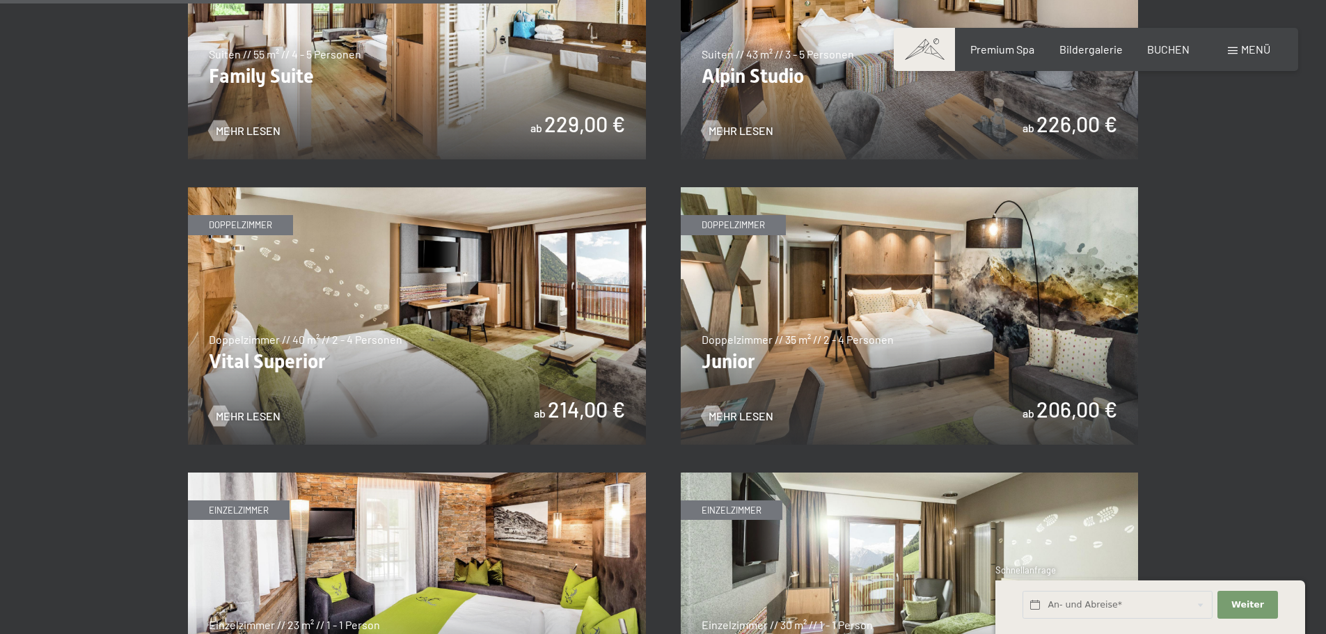
click at [467, 265] on img at bounding box center [417, 316] width 458 height 258
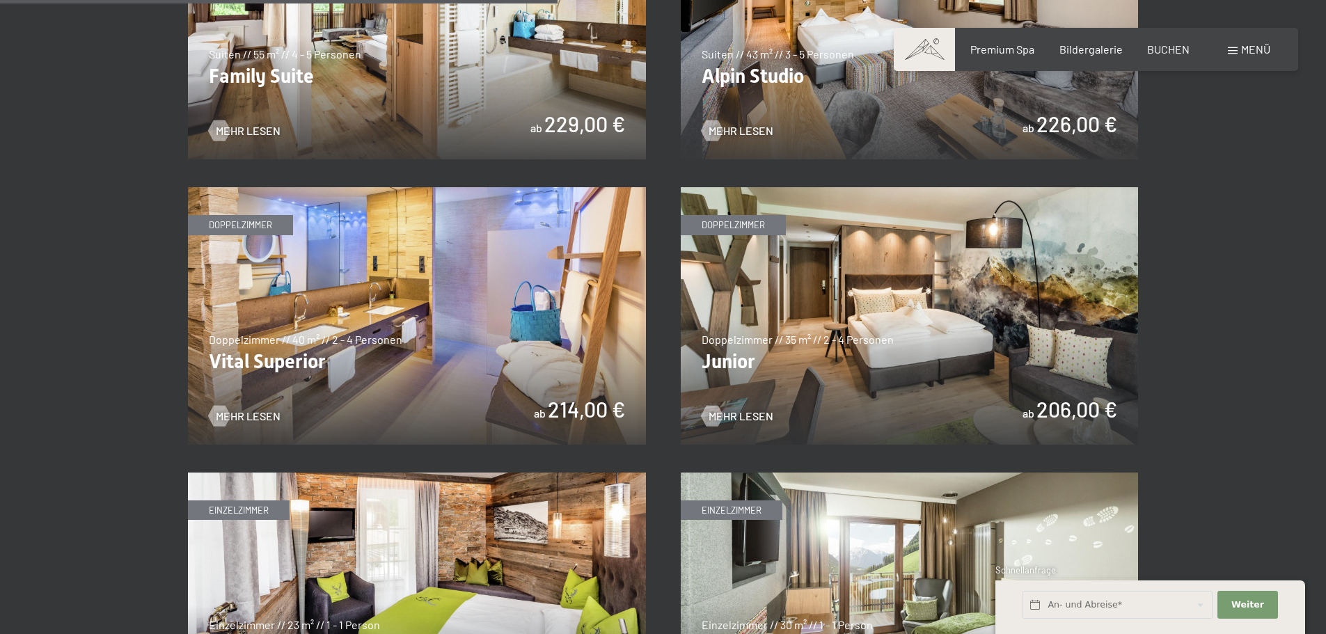
click at [519, 298] on img at bounding box center [417, 316] width 458 height 258
click at [1044, 295] on img at bounding box center [910, 316] width 458 height 258
click at [442, 272] on img at bounding box center [417, 316] width 458 height 258
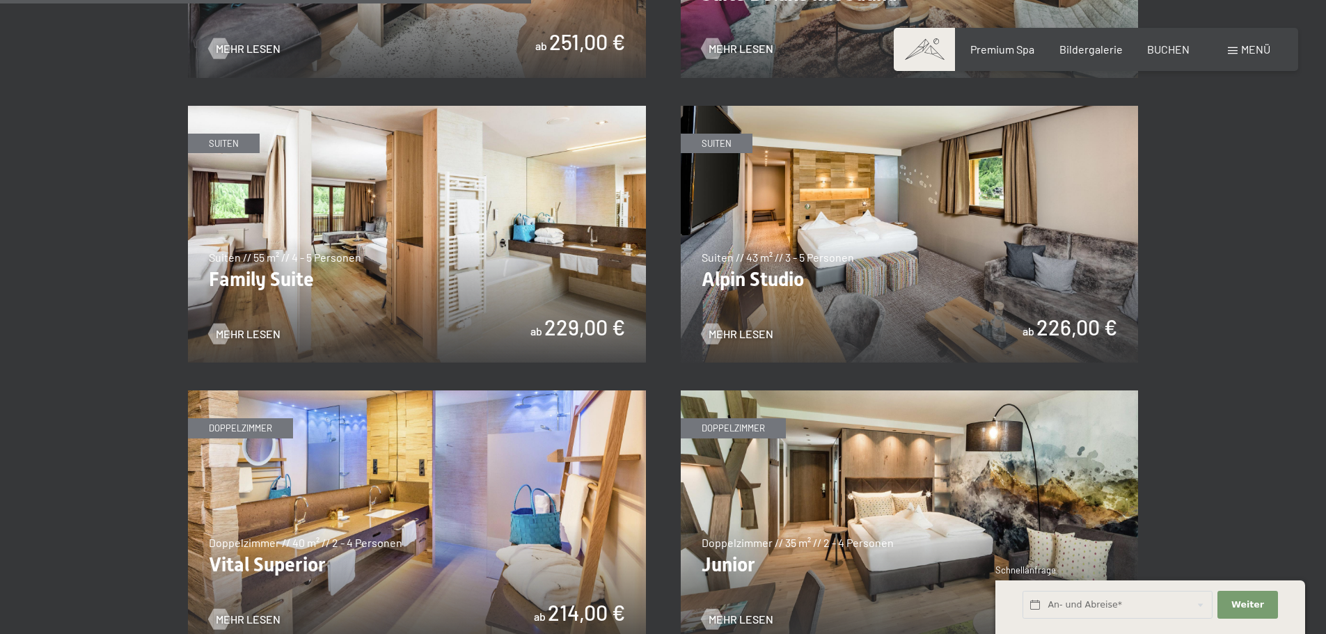
scroll to position [1671, 0]
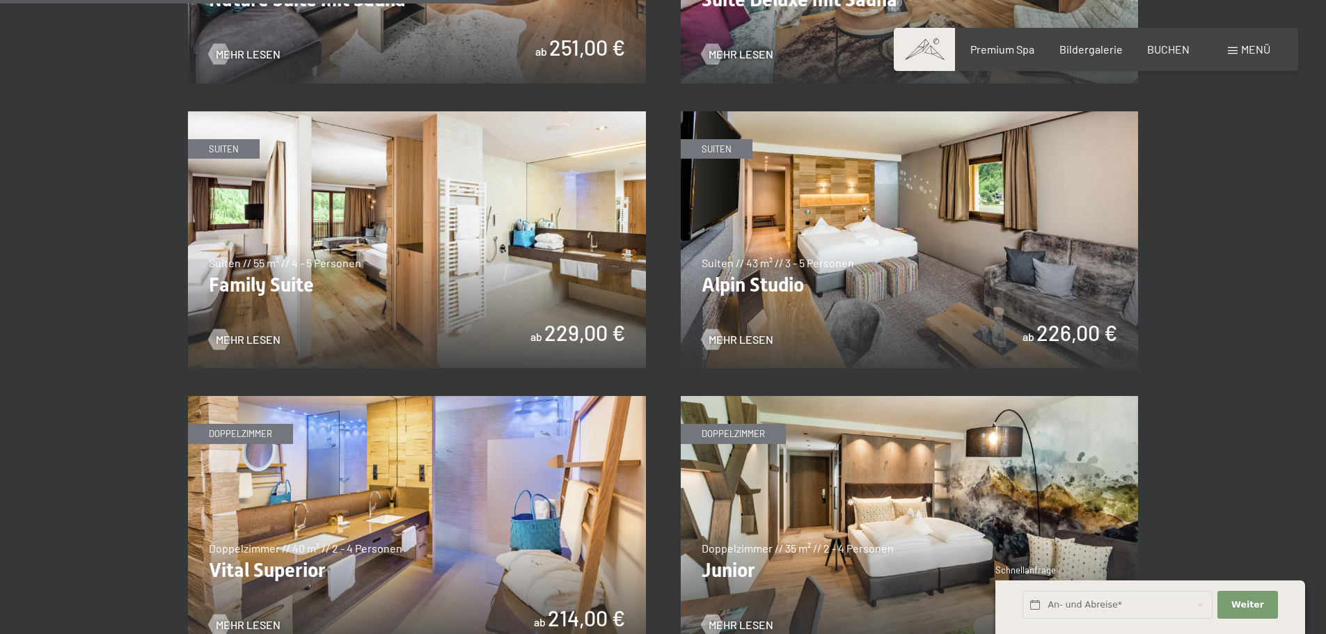
click at [953, 228] on img at bounding box center [910, 240] width 458 height 258
click at [956, 217] on img at bounding box center [910, 240] width 458 height 258
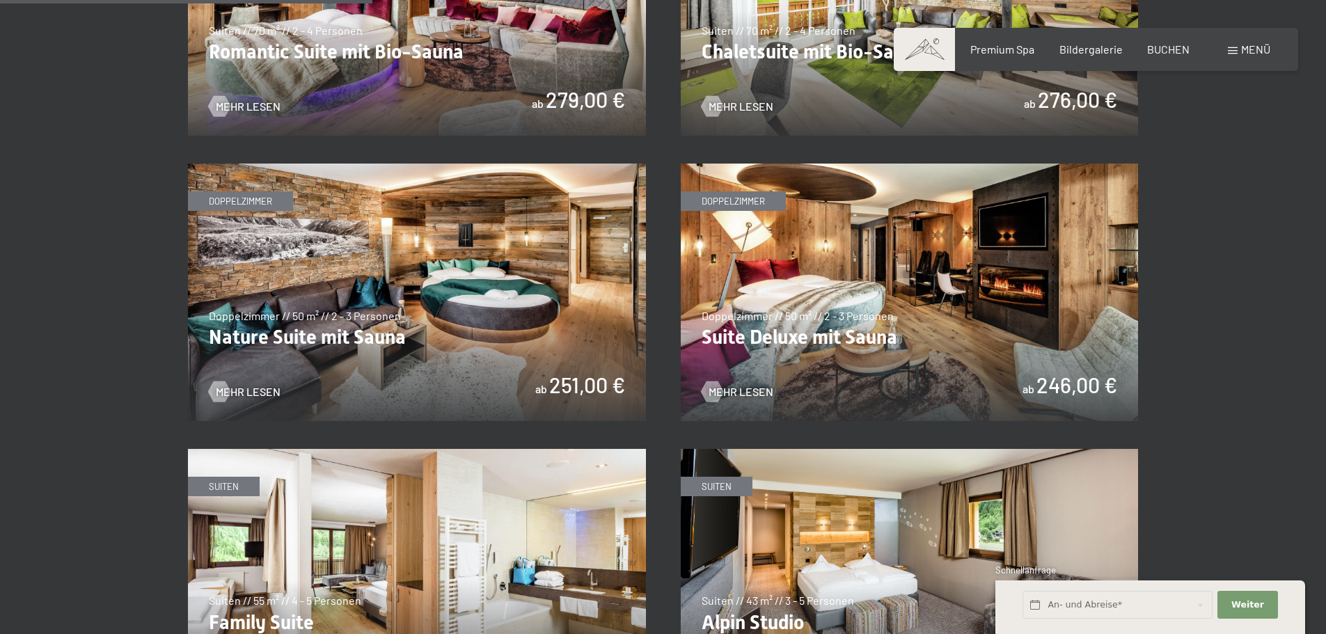
scroll to position [1253, 0]
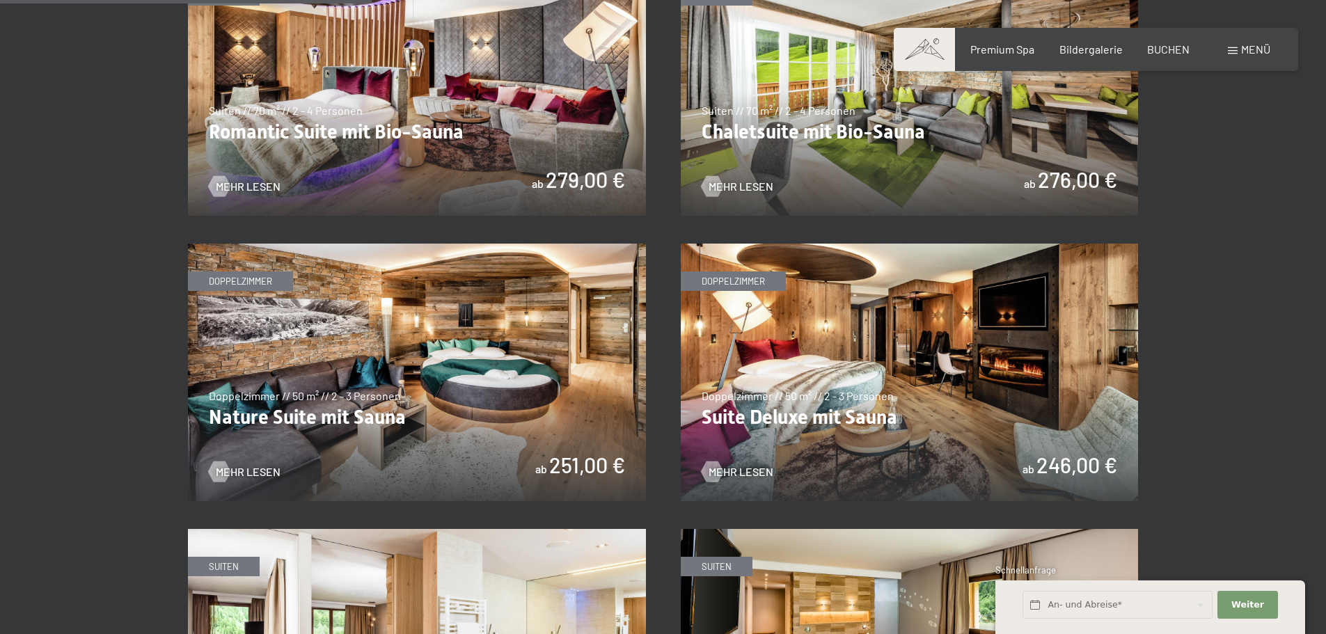
click at [516, 310] on img at bounding box center [417, 373] width 458 height 258
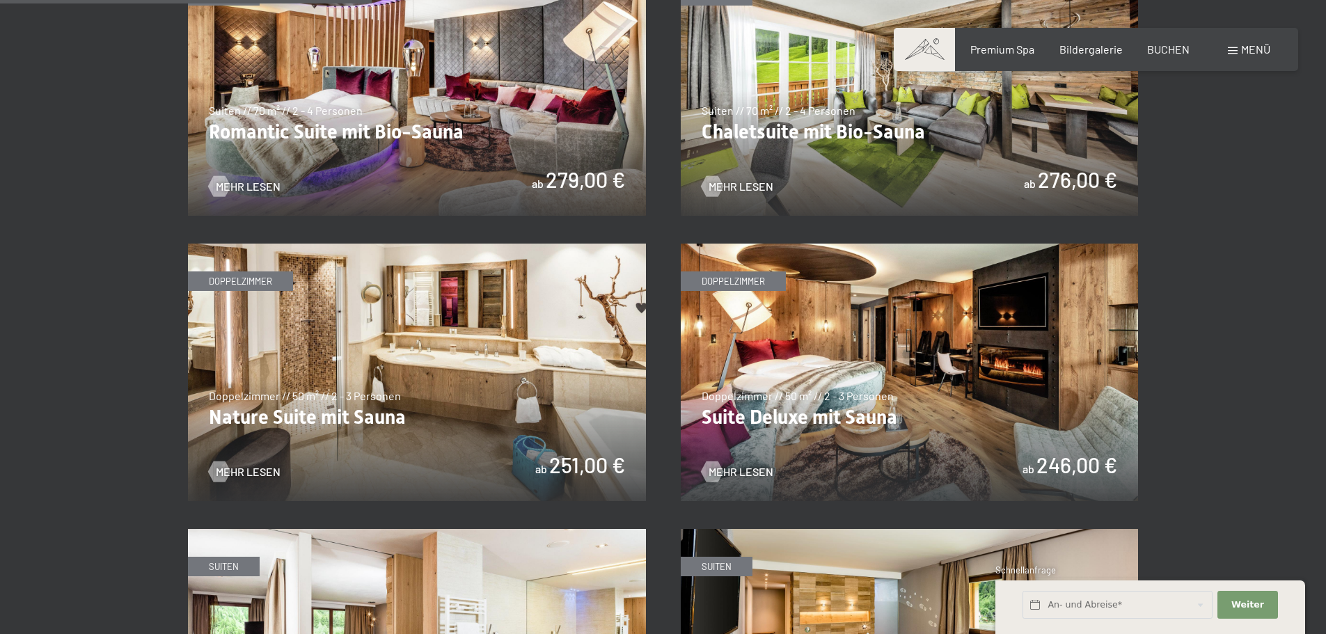
click at [560, 372] on img at bounding box center [417, 373] width 458 height 258
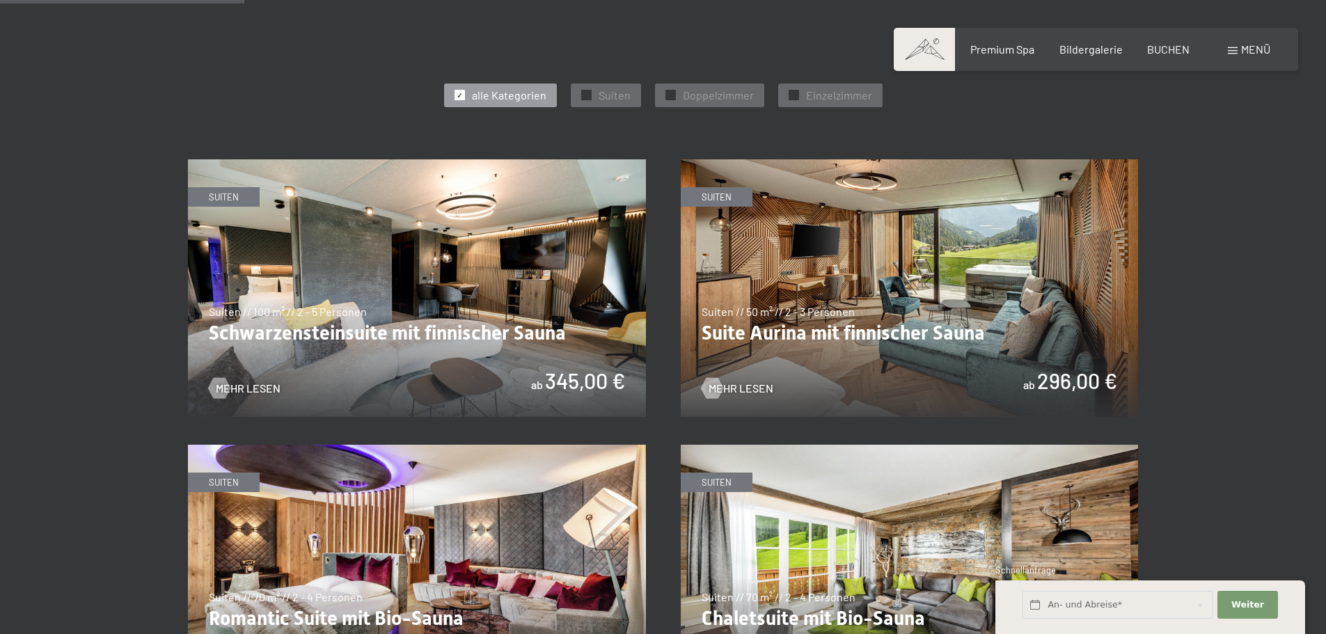
scroll to position [766, 0]
click at [472, 285] on img at bounding box center [417, 289] width 458 height 258
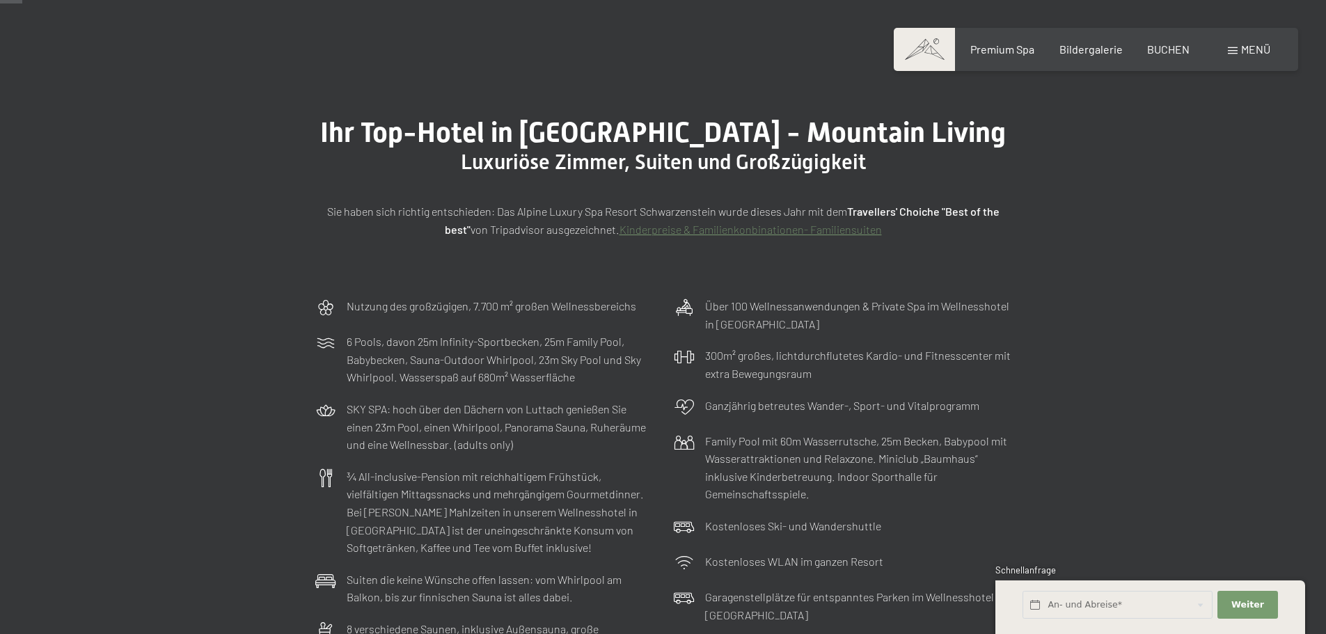
scroll to position [0, 0]
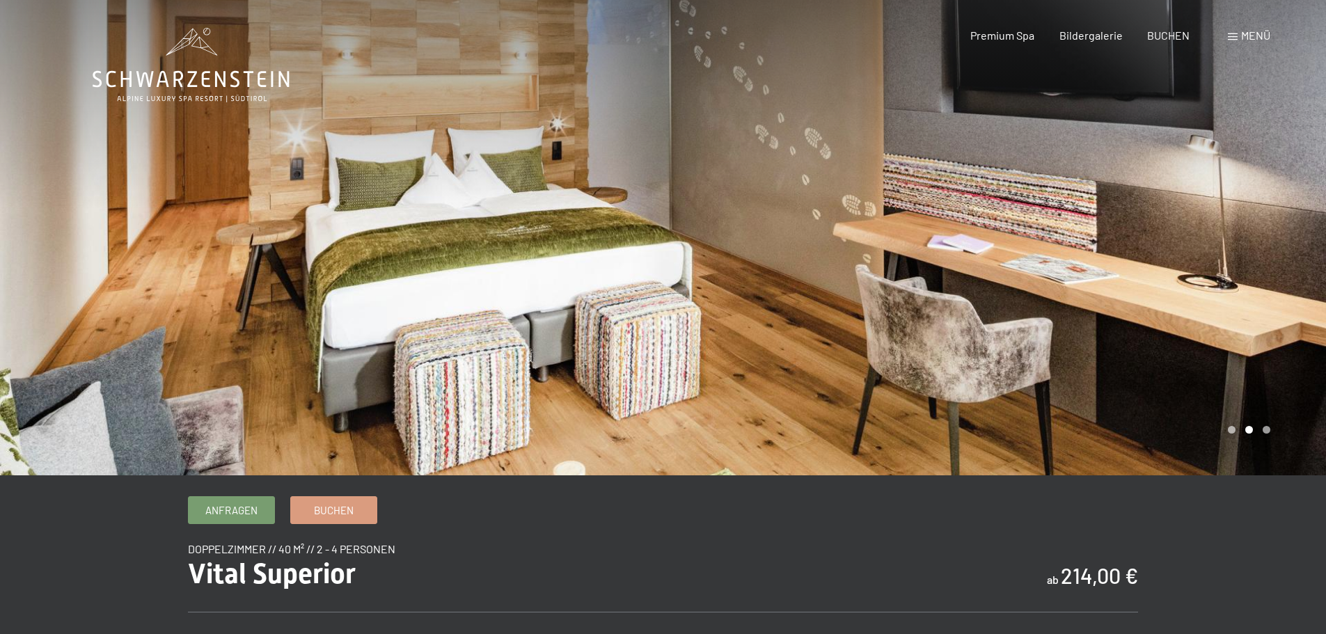
click at [1268, 430] on div at bounding box center [994, 237] width 663 height 475
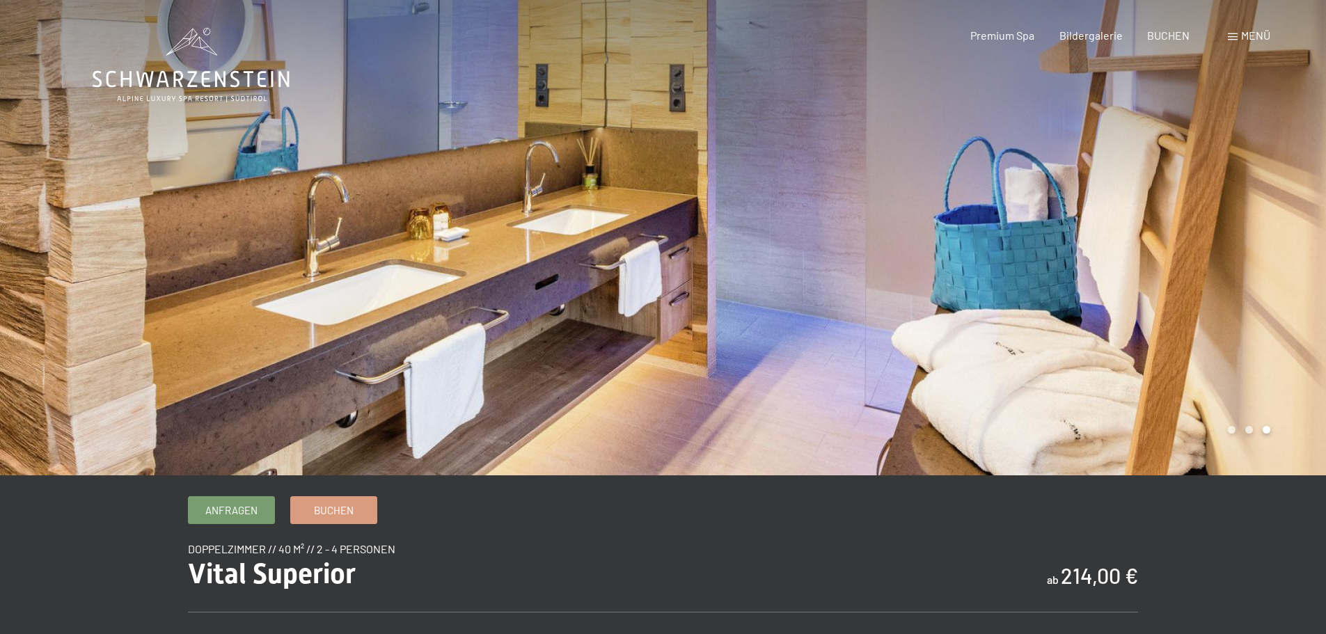
click at [1232, 427] on div at bounding box center [994, 237] width 663 height 475
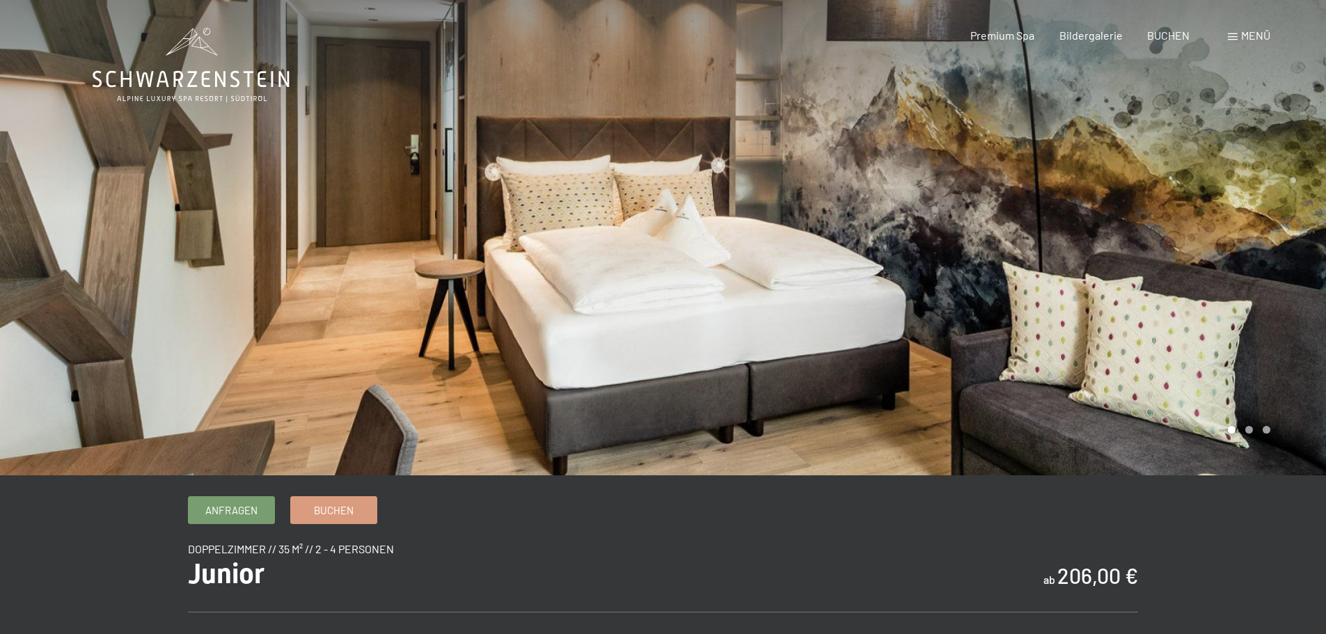
click at [1252, 427] on div at bounding box center [994, 237] width 663 height 475
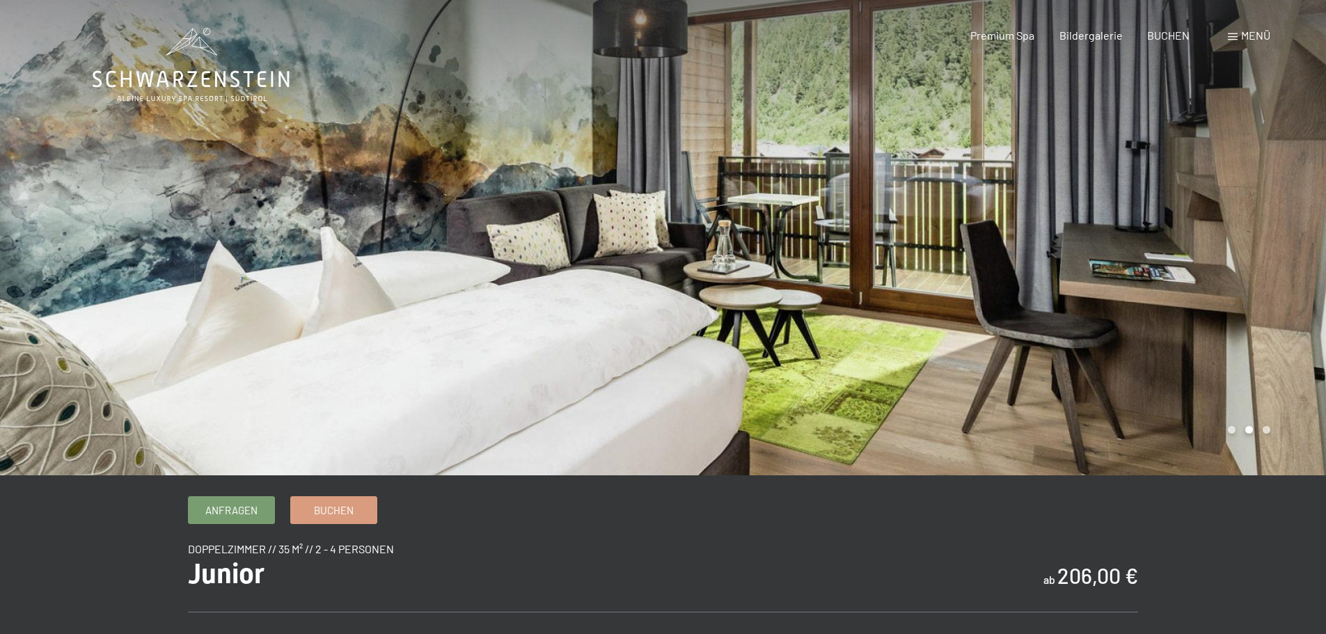
click at [1266, 427] on div at bounding box center [994, 237] width 663 height 475
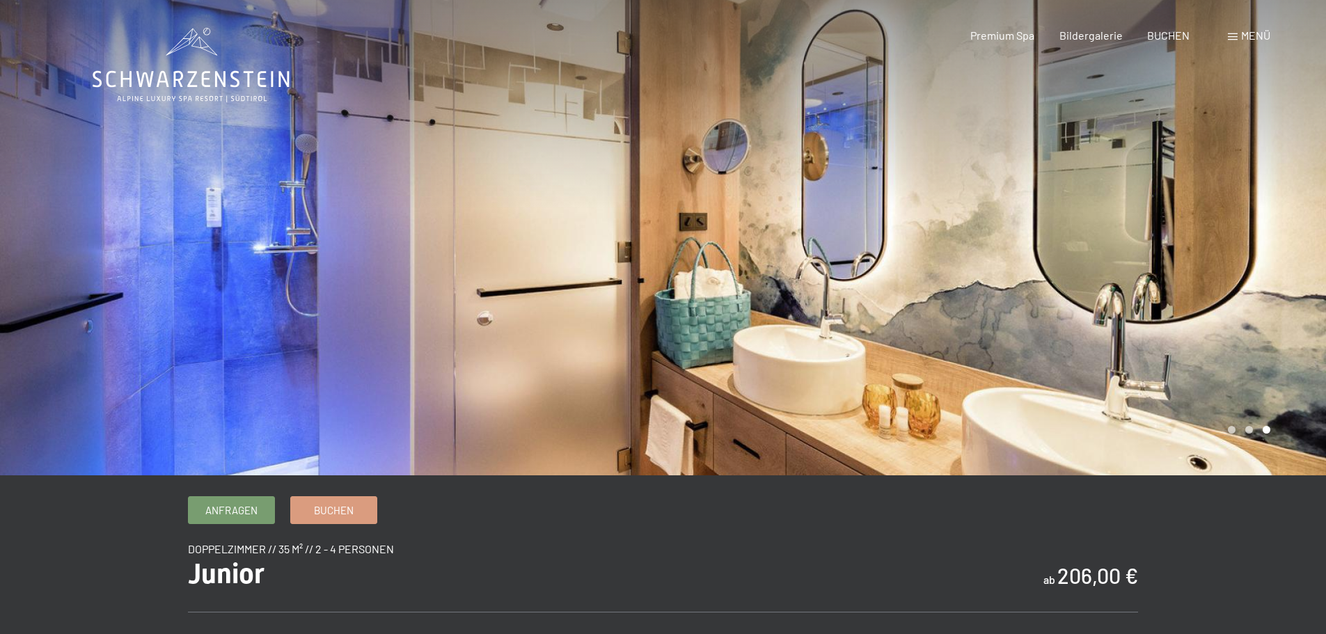
click at [1232, 427] on div at bounding box center [994, 237] width 663 height 475
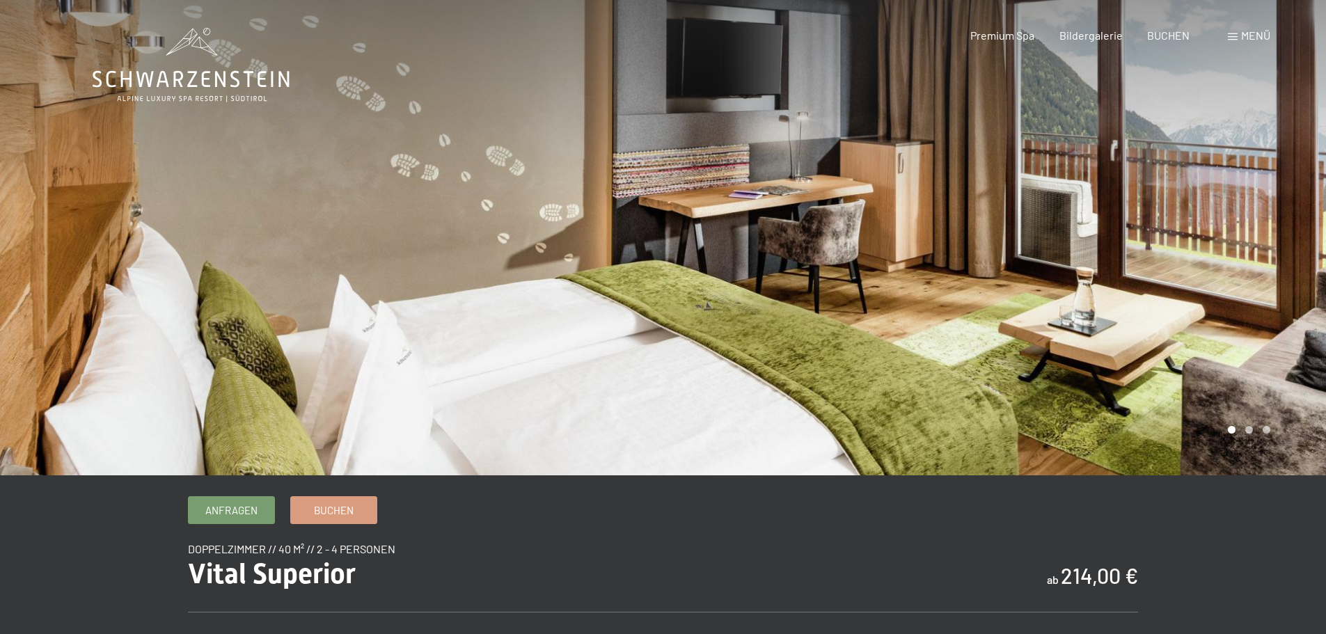
click at [1269, 427] on div at bounding box center [994, 237] width 663 height 475
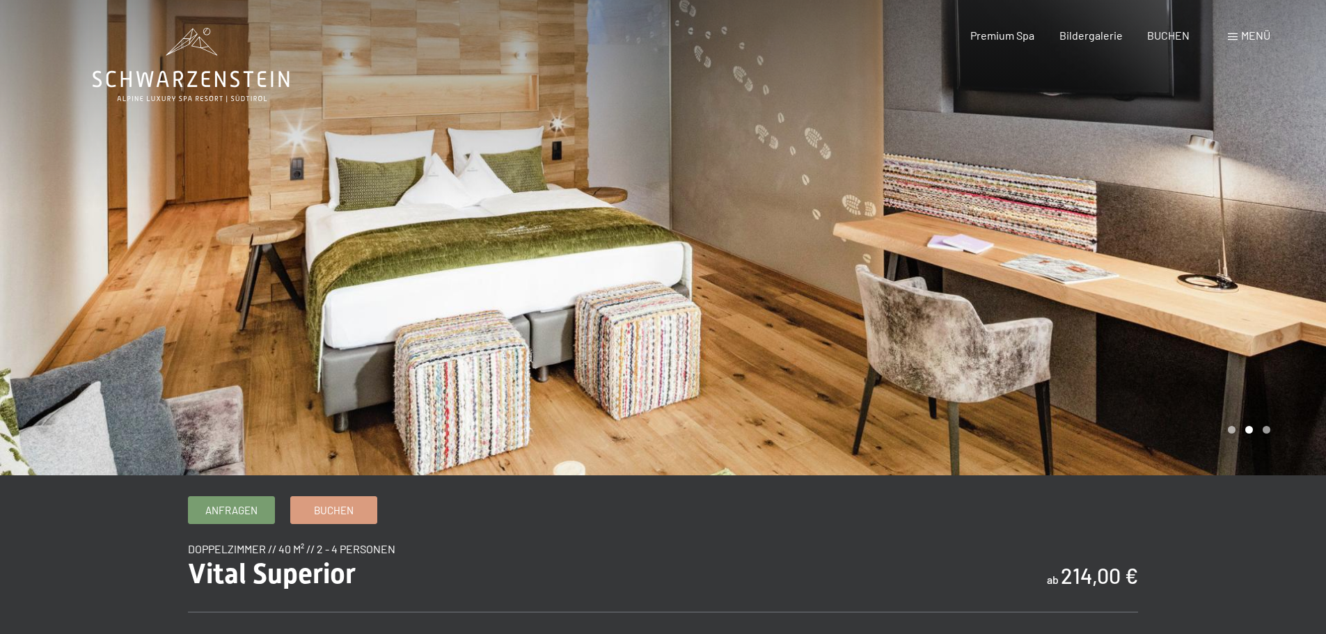
click at [1252, 433] on div at bounding box center [994, 237] width 663 height 475
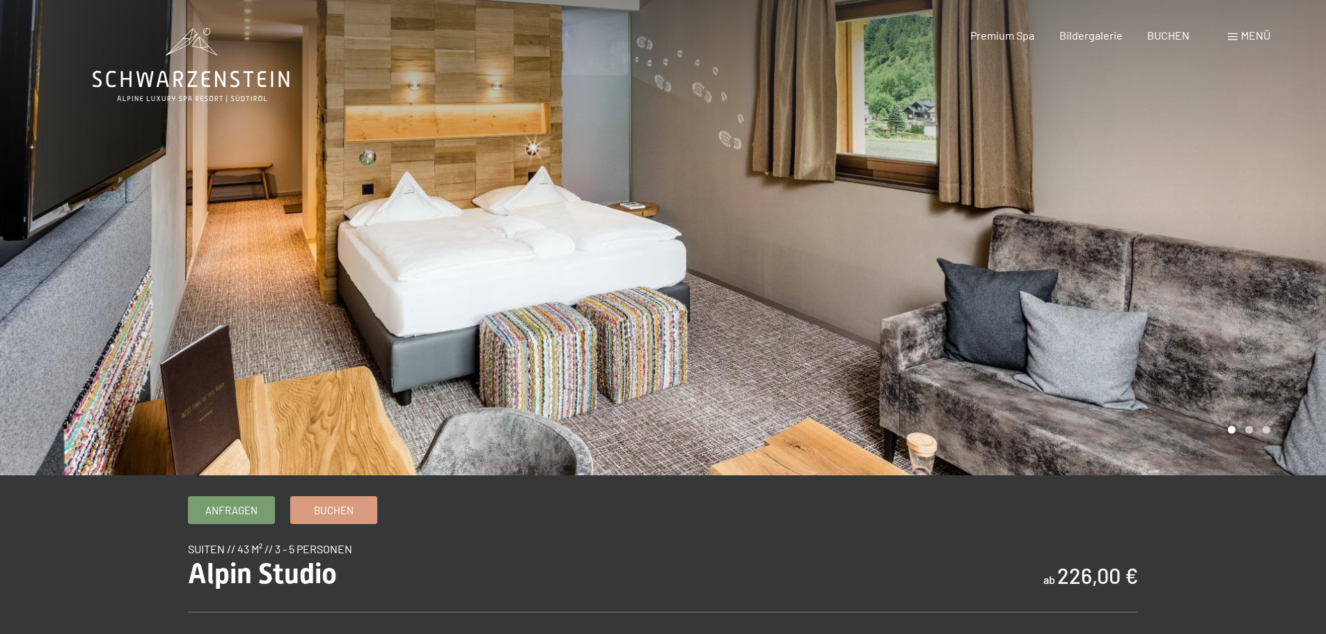
click at [1243, 430] on div at bounding box center [994, 237] width 663 height 475
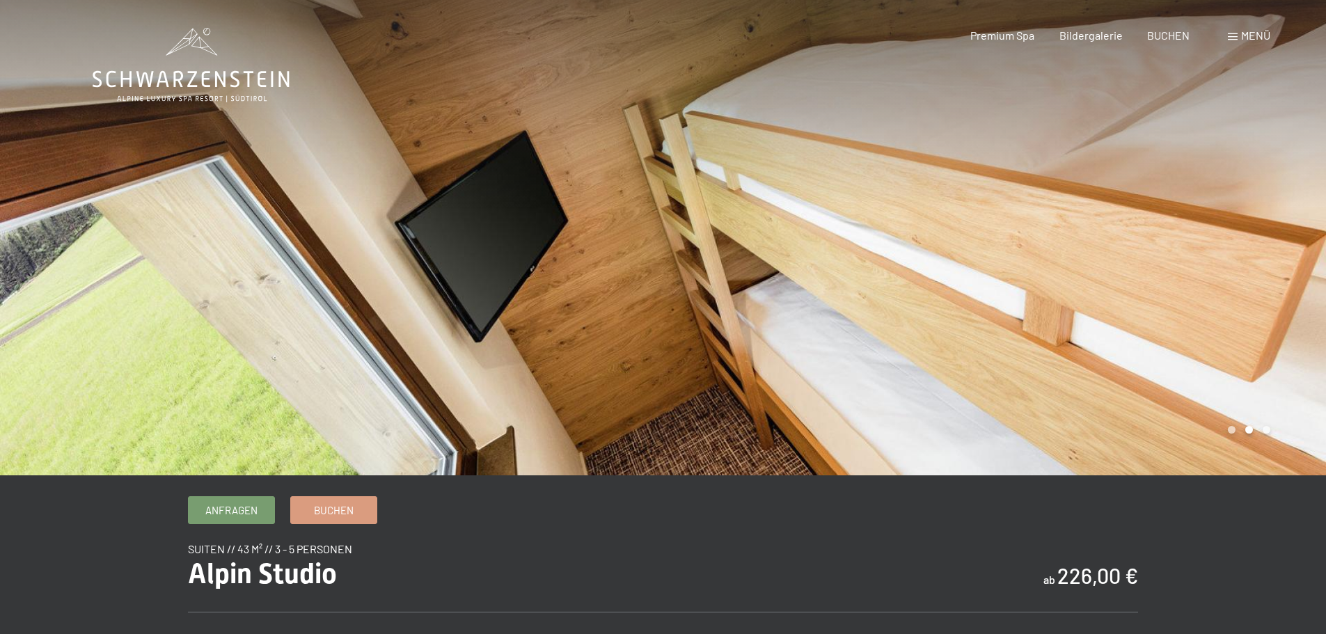
click at [1264, 427] on div at bounding box center [994, 237] width 663 height 475
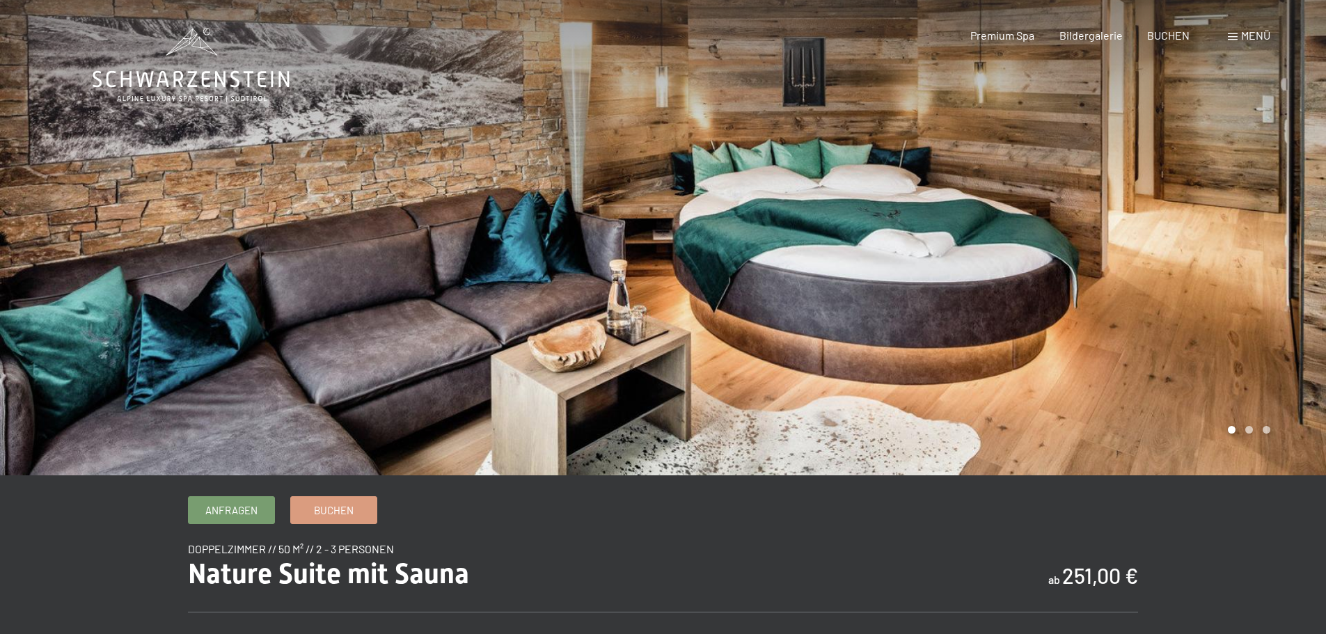
click at [1246, 432] on div at bounding box center [994, 237] width 663 height 475
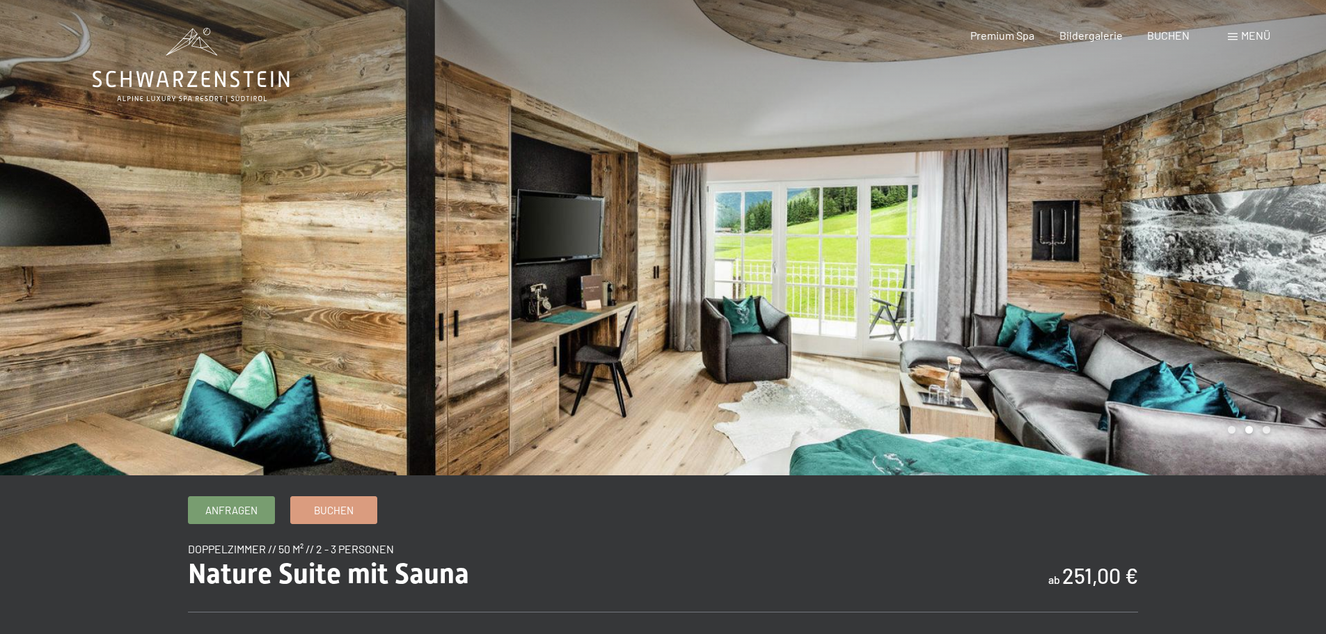
click at [1263, 426] on div at bounding box center [994, 237] width 663 height 475
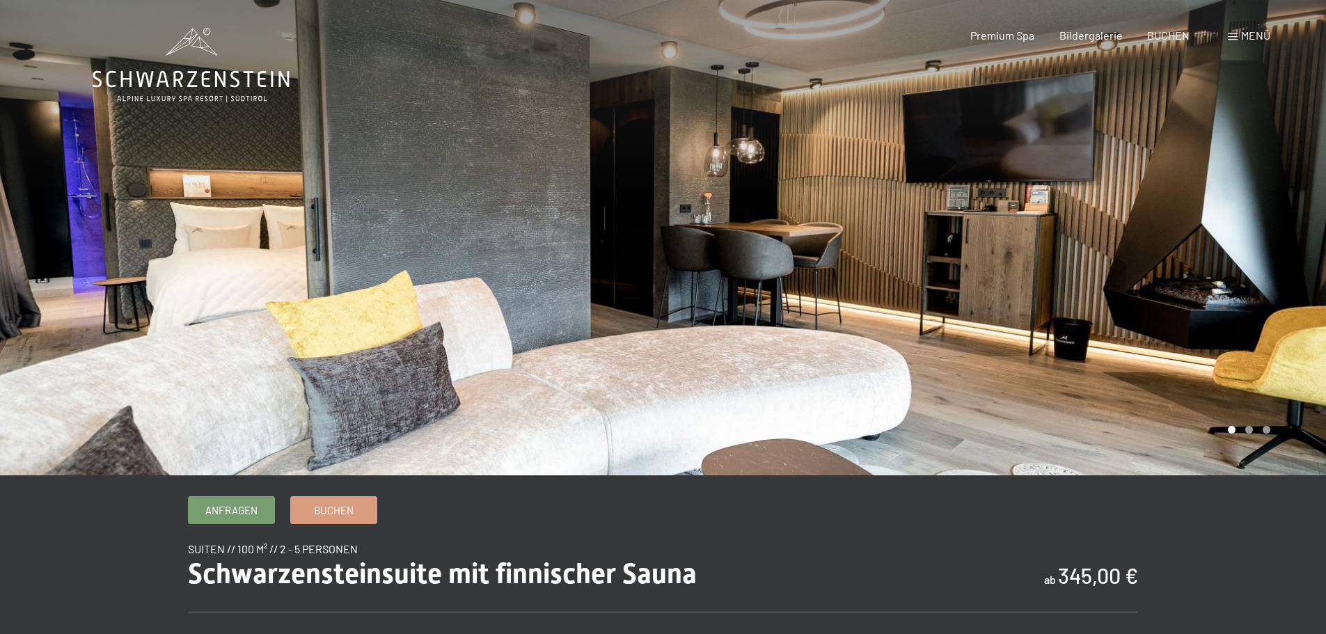
click at [1249, 428] on div at bounding box center [994, 237] width 663 height 475
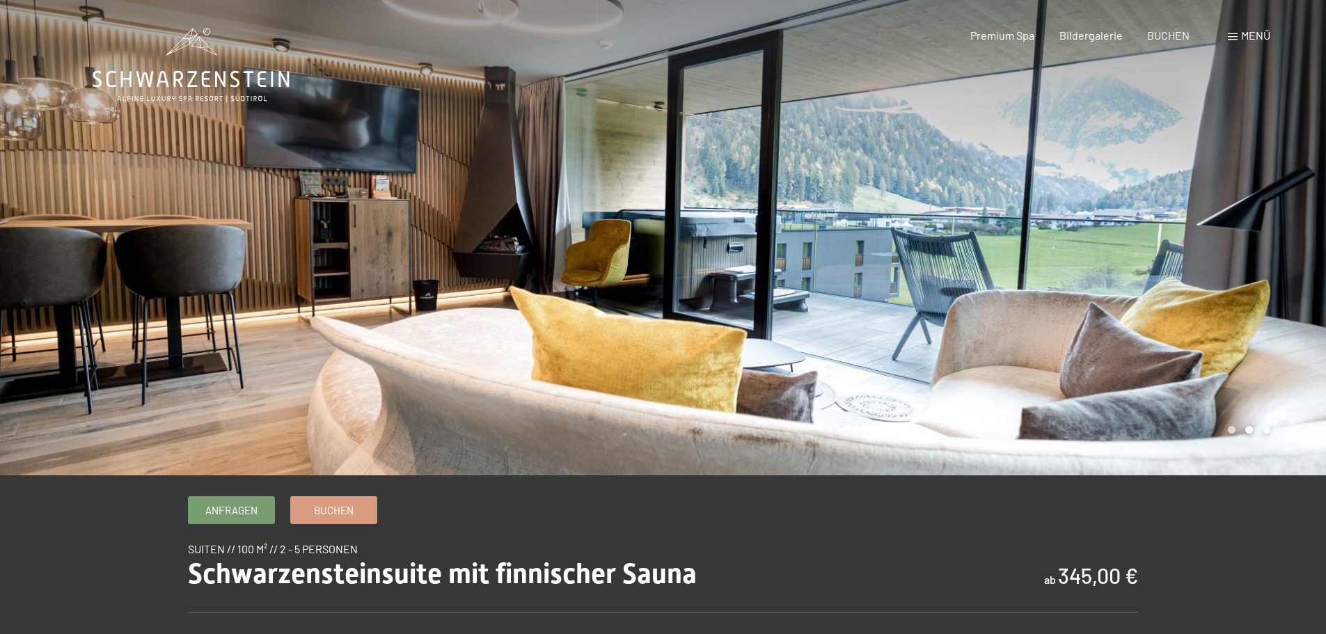
click at [1257, 425] on div at bounding box center [994, 237] width 663 height 475
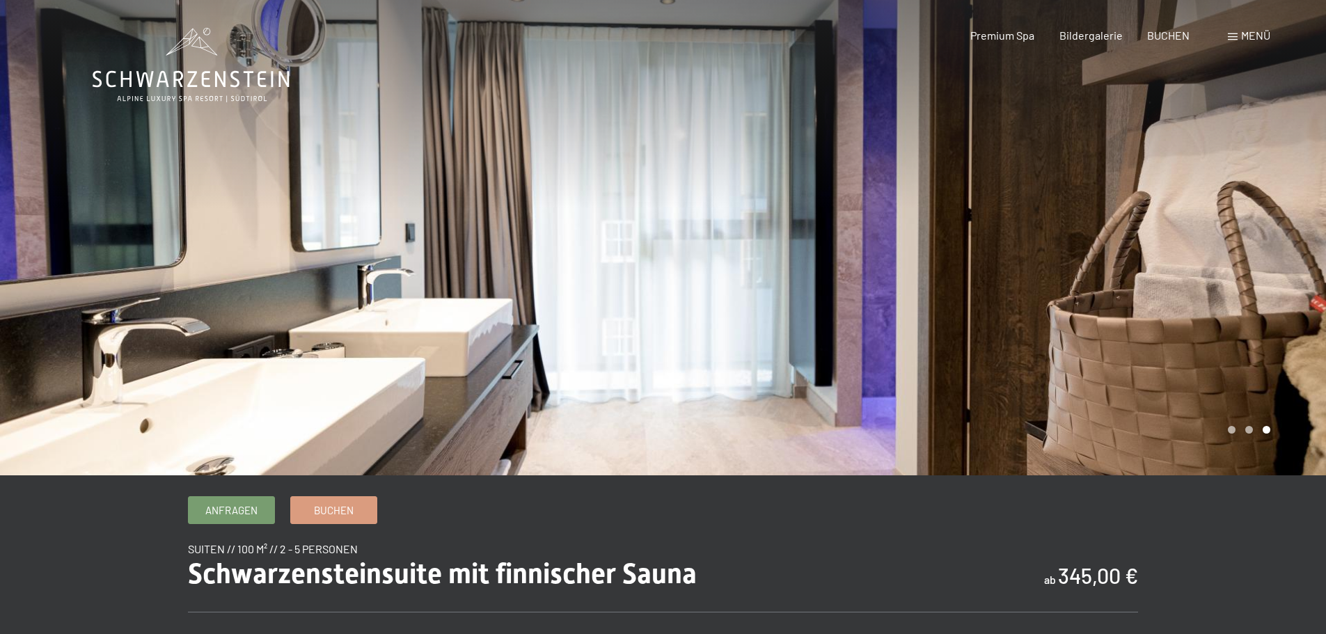
click at [1259, 430] on div at bounding box center [994, 237] width 663 height 475
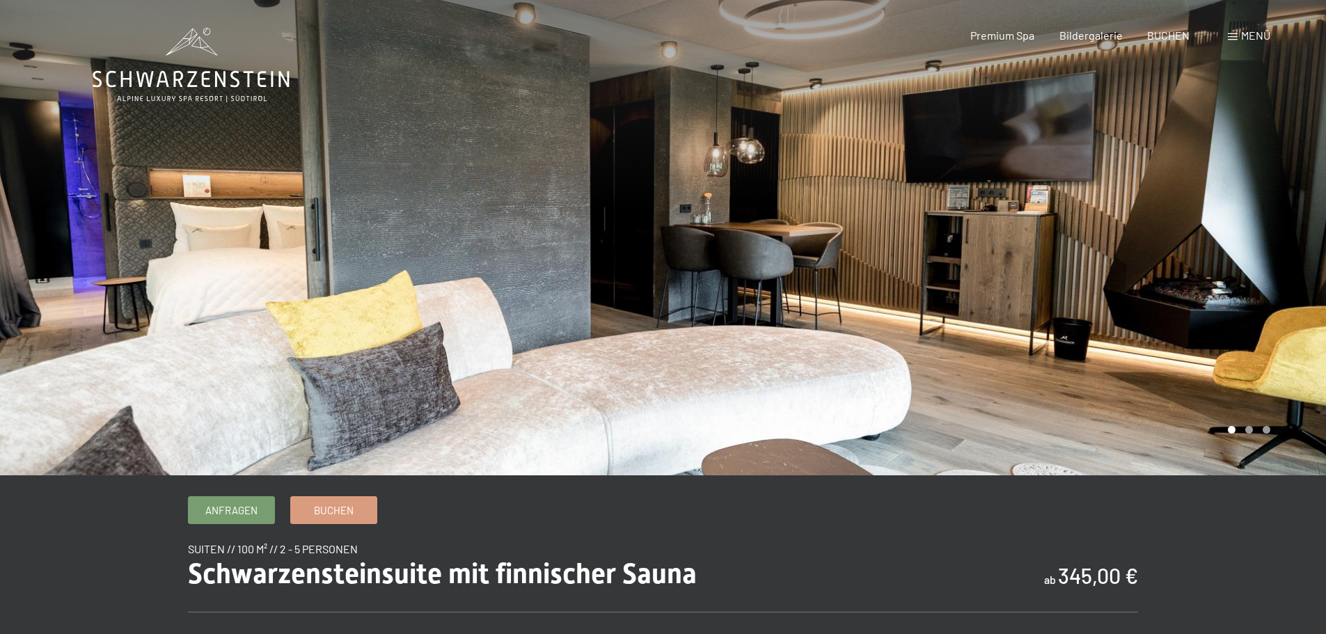
click at [1245, 430] on div at bounding box center [994, 237] width 663 height 475
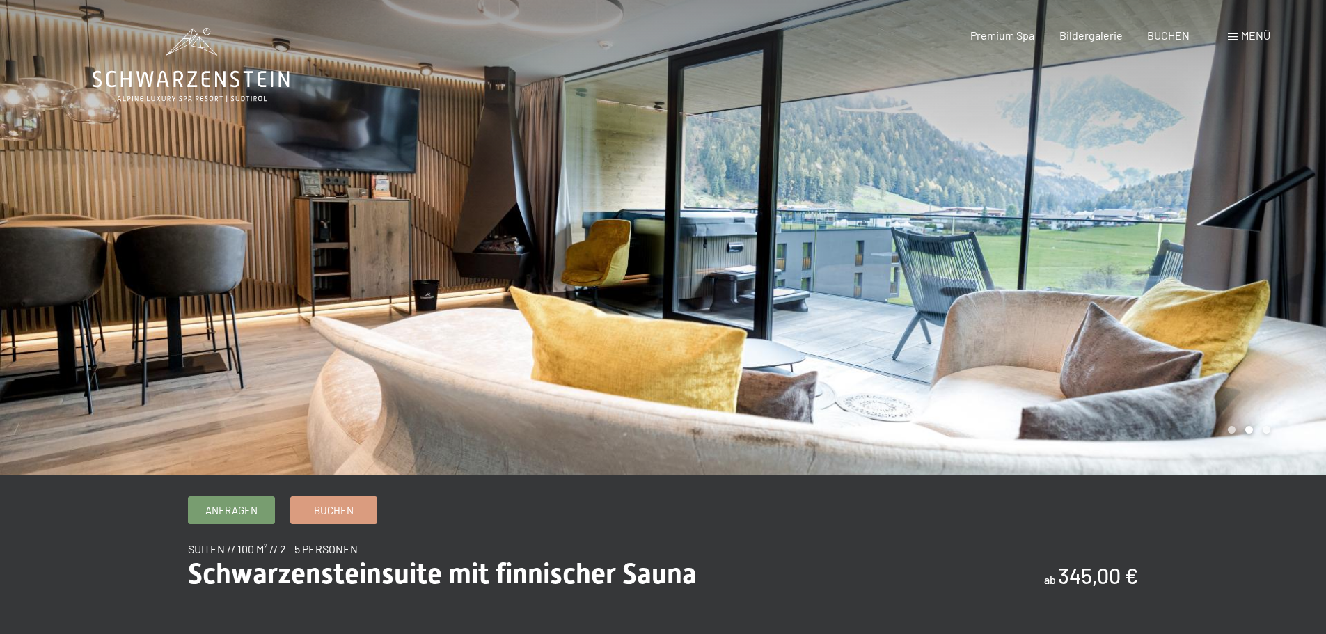
click at [1260, 431] on div at bounding box center [994, 237] width 663 height 475
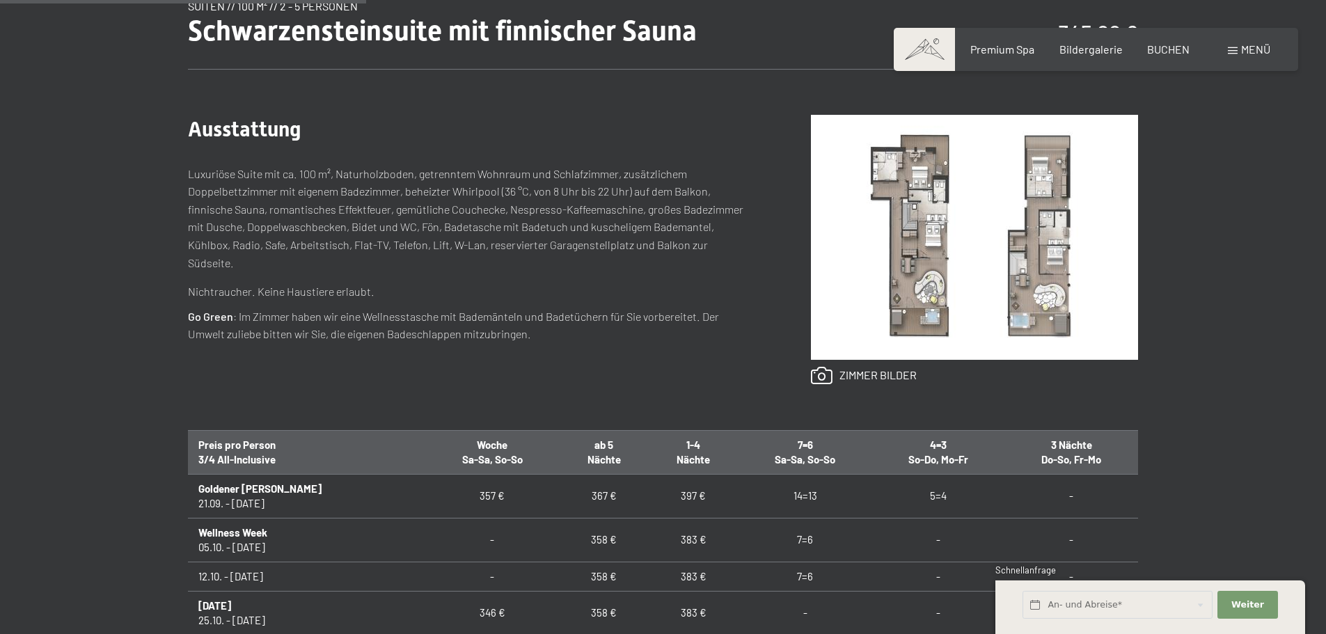
scroll to position [835, 0]
